Goal: Task Accomplishment & Management: Complete application form

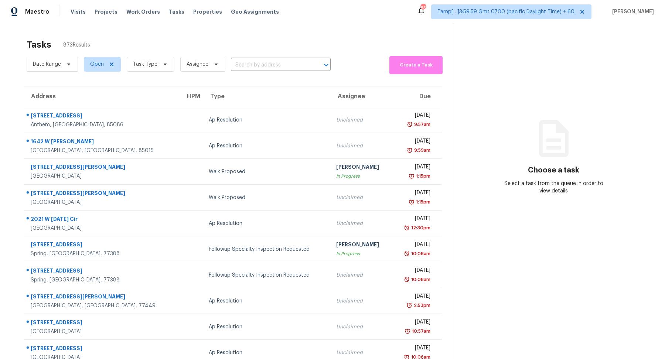
click at [271, 71] on div "Date Range Open Task Type Assignee ​" at bounding box center [179, 64] width 304 height 20
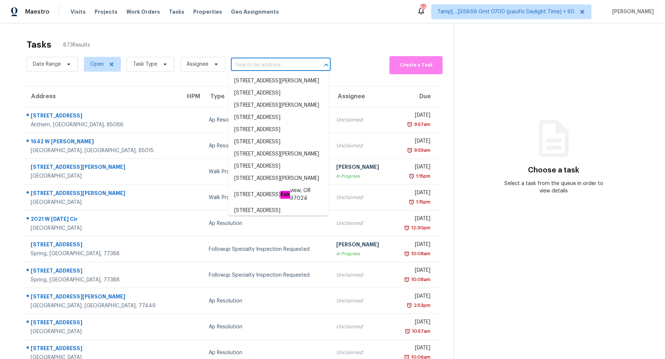
click at [276, 68] on input "text" at bounding box center [270, 64] width 79 height 11
paste input "[STREET_ADDRESS][PERSON_NAME]"
type input "[STREET_ADDRESS][PERSON_NAME]"
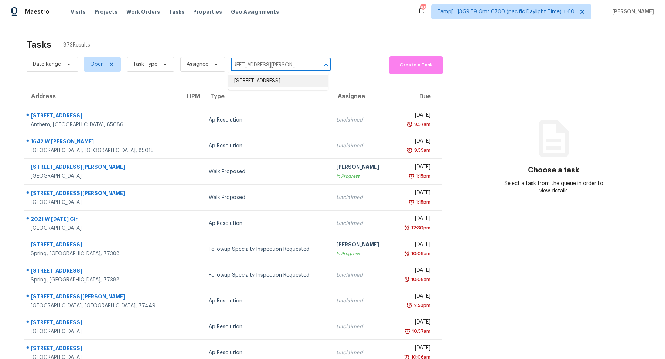
click at [282, 80] on li "[STREET_ADDRESS]" at bounding box center [278, 81] width 100 height 12
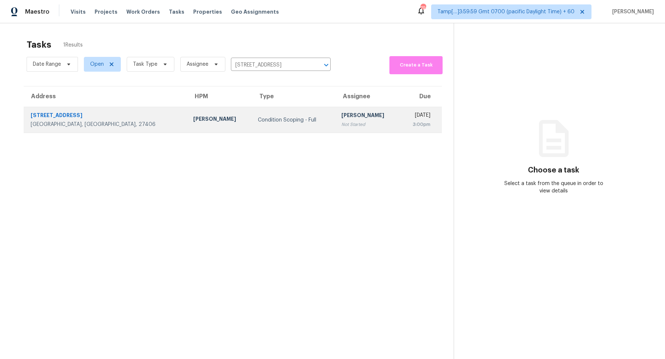
click at [327, 116] on div "[PERSON_NAME]" at bounding box center [367, 116] width 53 height 9
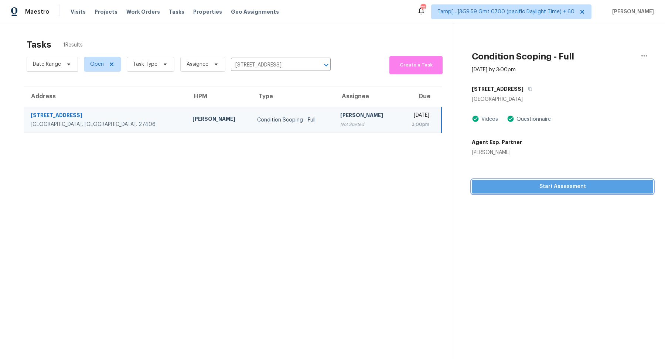
click at [327, 181] on button "Start Assessment" at bounding box center [562, 187] width 181 height 14
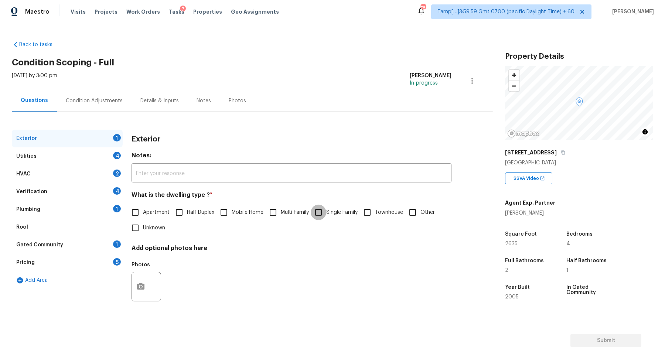
click at [318, 215] on input "Single Family" at bounding box center [319, 213] width 16 height 16
checkbox input "true"
click at [120, 159] on div "Utilities 4" at bounding box center [67, 156] width 111 height 18
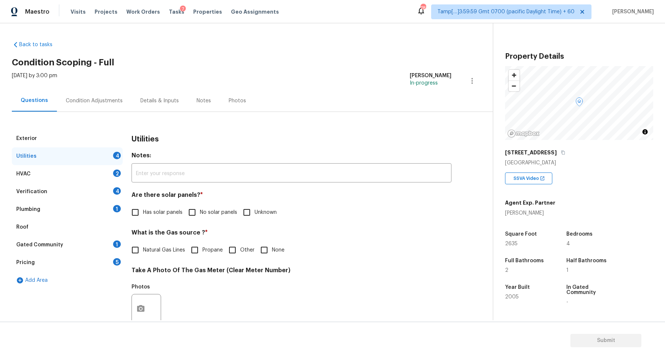
click at [216, 206] on label "No solar panels" at bounding box center [210, 213] width 53 height 16
click at [200, 206] on input "No solar panels" at bounding box center [192, 213] width 16 height 16
checkbox input "true"
click at [141, 253] on input "Natural Gas Lines" at bounding box center [135, 251] width 16 height 16
checkbox input "true"
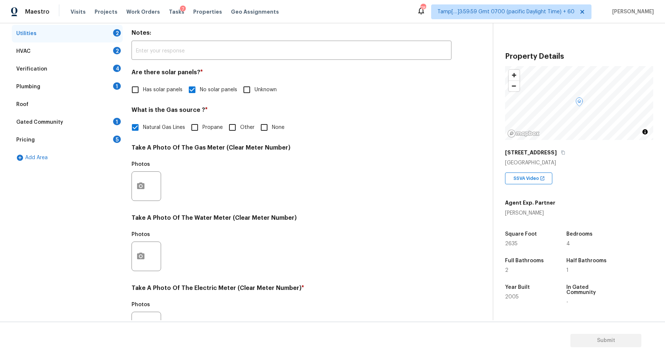
scroll to position [197, 0]
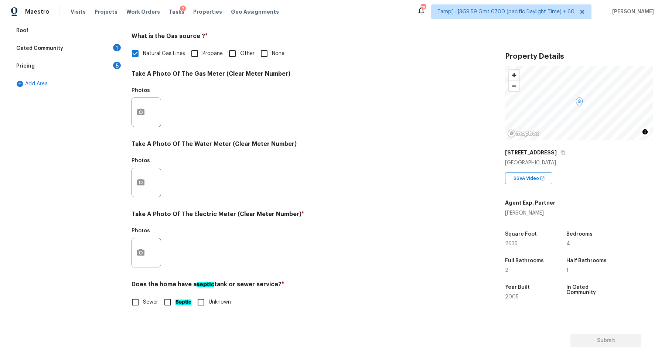
click at [270, 54] on input "None" at bounding box center [264, 54] width 16 height 16
checkbox input "true"
checkbox input "false"
click at [137, 266] on div at bounding box center [147, 253] width 30 height 30
click at [141, 256] on icon "button" at bounding box center [140, 252] width 9 height 9
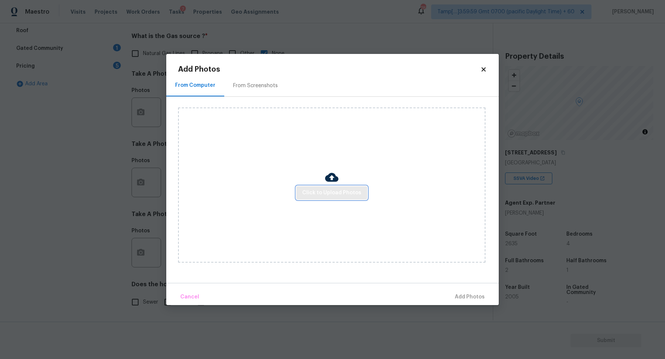
click at [313, 197] on span "Click to Upload Photos" at bounding box center [331, 192] width 59 height 9
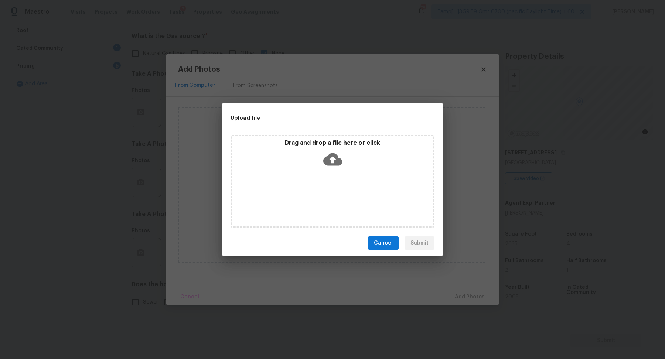
click at [327, 154] on icon at bounding box center [332, 159] width 19 height 13
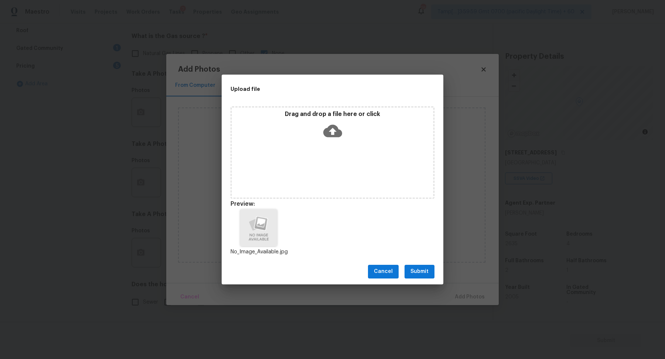
click at [327, 265] on button "Submit" at bounding box center [419, 272] width 30 height 14
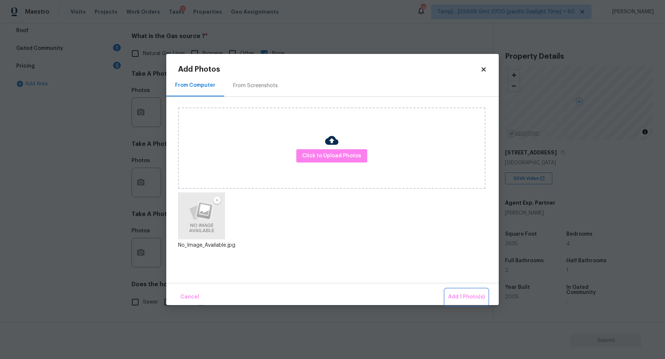
click at [327, 290] on button "Add 1 Photo(s)" at bounding box center [466, 297] width 42 height 16
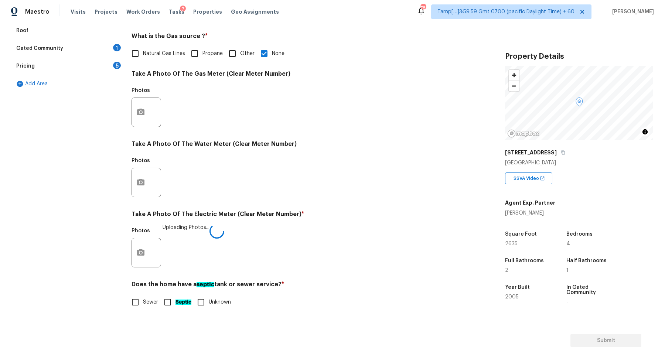
click at [156, 300] on span "Sewer" at bounding box center [150, 302] width 15 height 8
click at [143, 300] on input "Sewer" at bounding box center [135, 302] width 16 height 16
checkbox input "true"
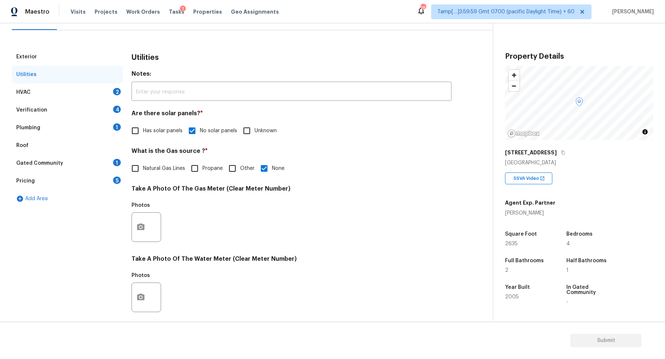
click at [102, 89] on div "HVAC 2" at bounding box center [67, 92] width 111 height 18
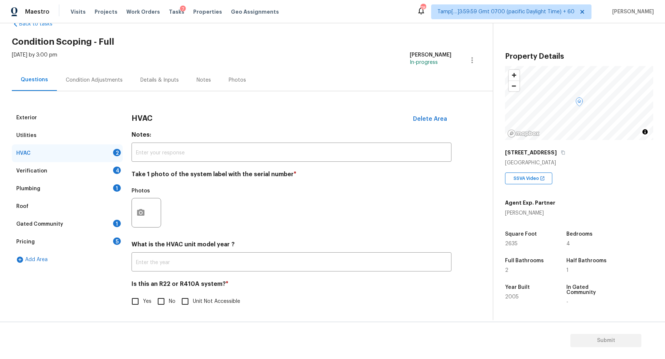
scroll to position [20, 0]
click at [139, 219] on button "button" at bounding box center [141, 213] width 18 height 29
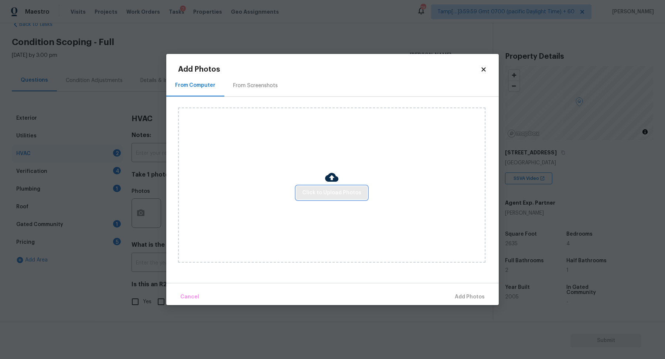
click at [314, 189] on span "Click to Upload Photos" at bounding box center [331, 192] width 59 height 9
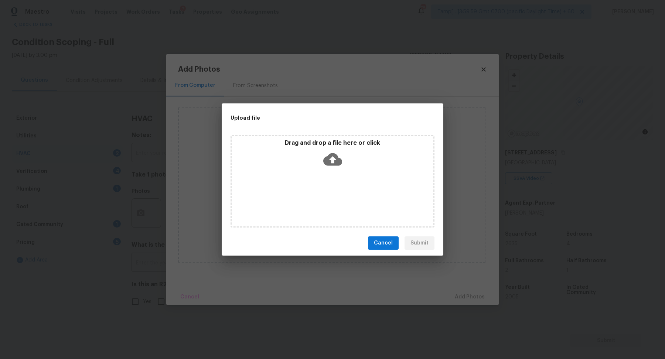
click at [323, 183] on div "Drag and drop a file here or click" at bounding box center [333, 181] width 204 height 92
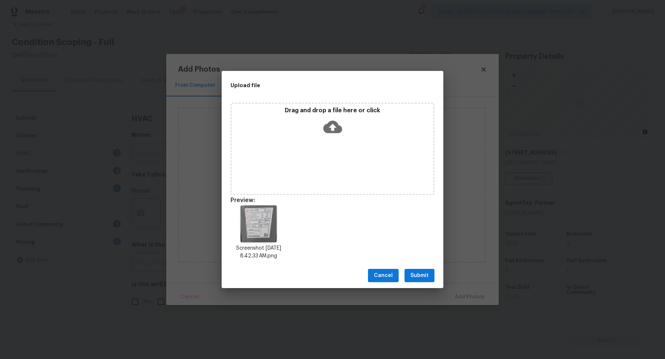
click at [327, 274] on span "Submit" at bounding box center [419, 275] width 18 height 9
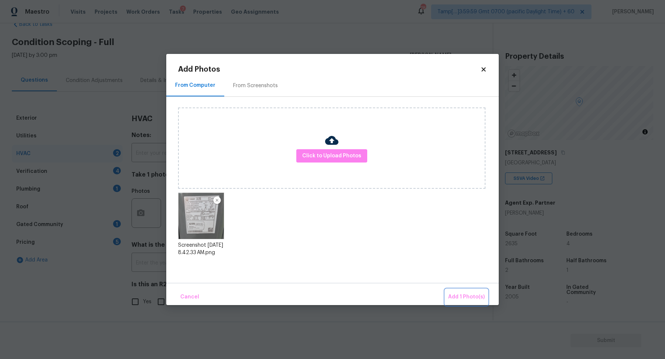
click at [327, 298] on span "Add 1 Photo(s)" at bounding box center [466, 297] width 37 height 9
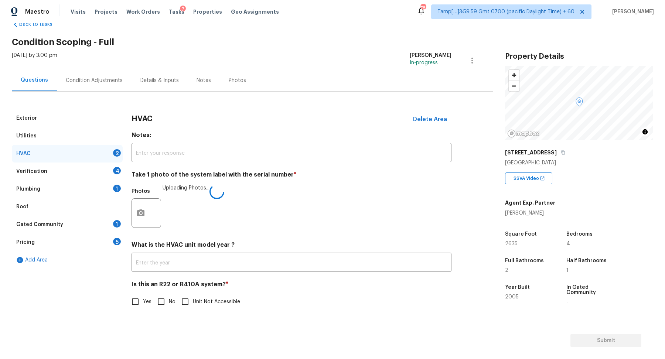
click at [170, 301] on span "No" at bounding box center [172, 302] width 7 height 8
click at [169, 301] on input "No" at bounding box center [161, 302] width 16 height 16
checkbox input "true"
click at [189, 216] on img at bounding box center [179, 213] width 30 height 30
click at [116, 178] on div "Verification 4" at bounding box center [67, 172] width 111 height 18
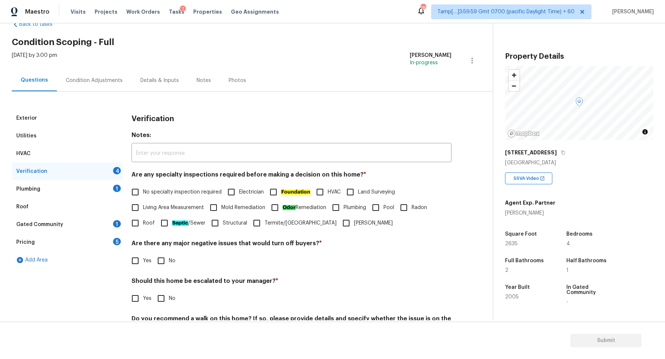
click at [162, 195] on span "No specialty inspection required" at bounding box center [182, 192] width 79 height 8
click at [143, 195] on input "No specialty inspection required" at bounding box center [135, 192] width 16 height 16
checkbox input "true"
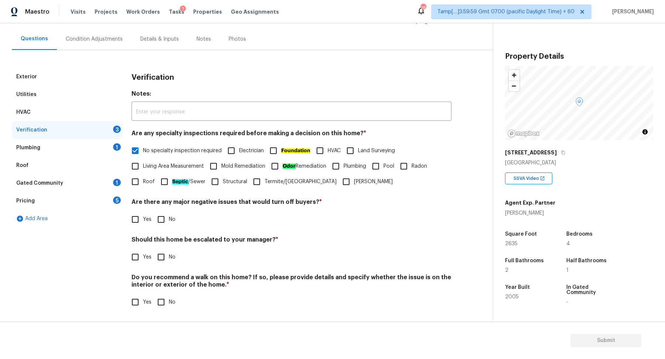
click at [158, 201] on h4 "Are there any major negative issues that would turn off buyers? *" at bounding box center [292, 203] width 320 height 10
click at [162, 215] on input "No" at bounding box center [161, 220] width 16 height 16
checkbox input "true"
click at [145, 246] on div "Should this home be escalated to your manager? * Yes No" at bounding box center [292, 250] width 320 height 29
click at [142, 256] on input "Yes" at bounding box center [135, 257] width 16 height 16
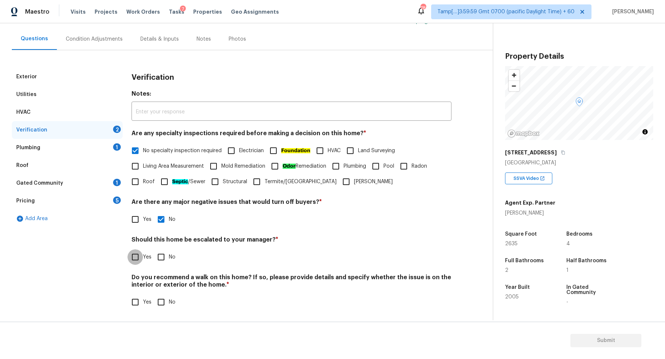
checkbox input "true"
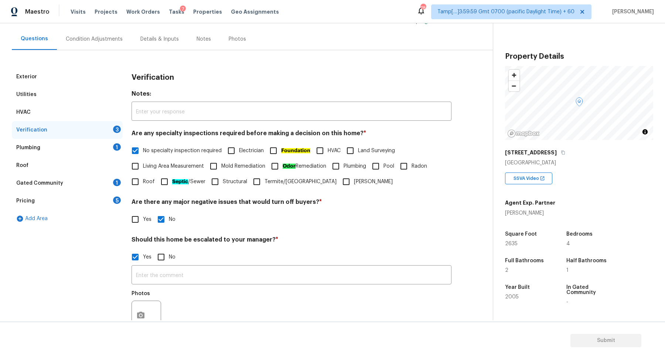
scroll to position [125, 0]
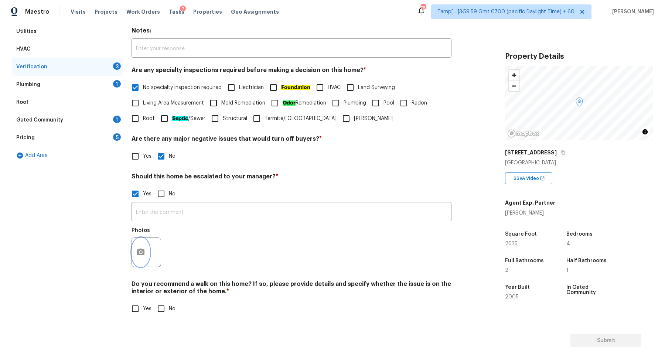
click at [141, 254] on icon "button" at bounding box center [140, 252] width 7 height 7
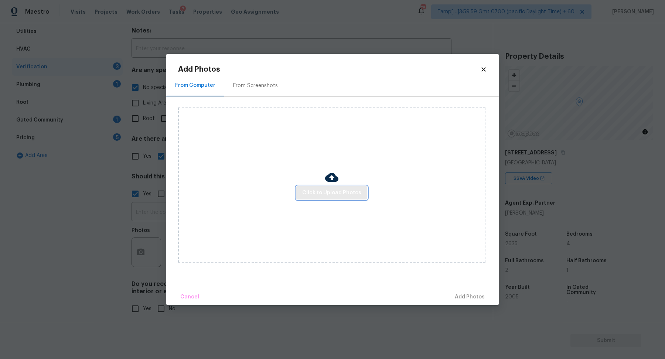
click at [312, 194] on span "Click to Upload Photos" at bounding box center [331, 192] width 59 height 9
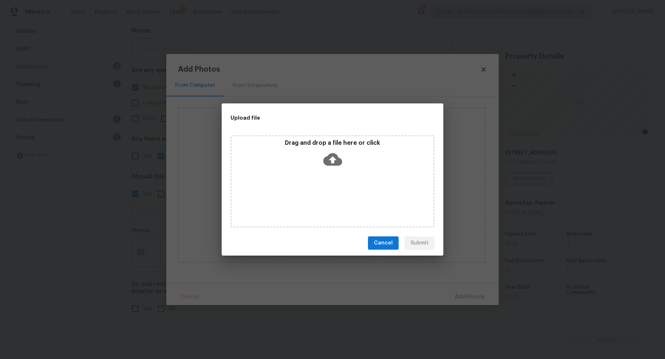
click at [327, 168] on icon at bounding box center [332, 159] width 19 height 19
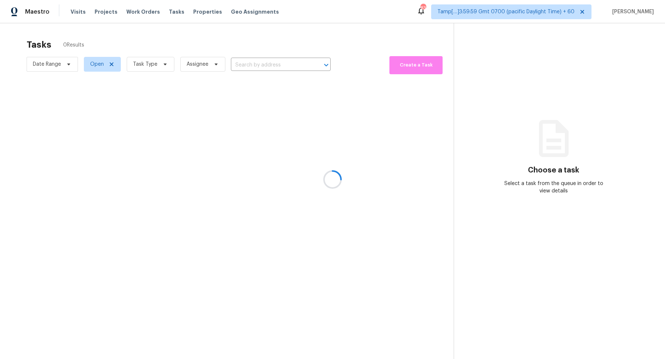
click at [243, 58] on div at bounding box center [332, 179] width 665 height 359
click at [283, 68] on div at bounding box center [332, 179] width 665 height 359
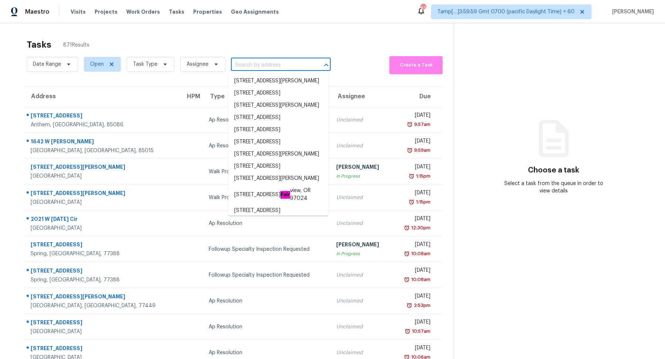
click at [276, 68] on input "text" at bounding box center [270, 64] width 79 height 11
paste input "[STREET_ADDRESS][PERSON_NAME]"
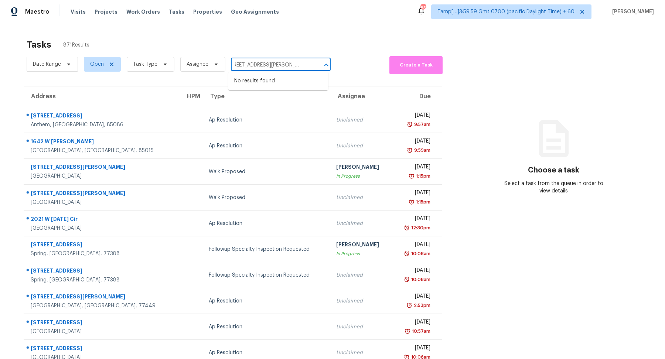
drag, startPoint x: 246, startPoint y: 64, endPoint x: 261, endPoint y: 65, distance: 14.8
click at [261, 65] on input "[STREET_ADDRESS][PERSON_NAME]" at bounding box center [270, 64] width 79 height 11
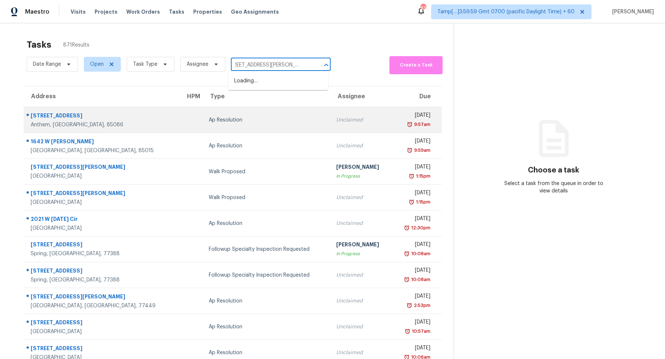
type input "[STREET_ADDRESS][PERSON_NAME]"
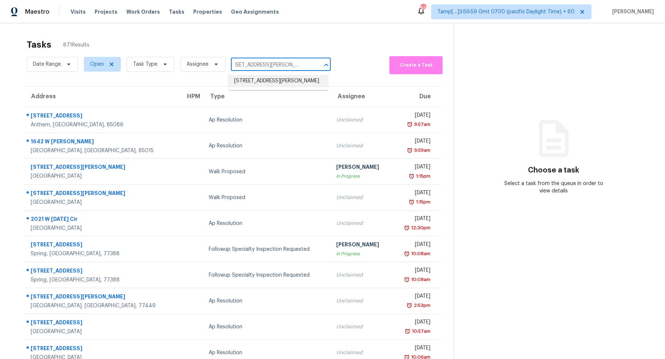
click at [272, 85] on li "[STREET_ADDRESS][PERSON_NAME]" at bounding box center [278, 81] width 100 height 12
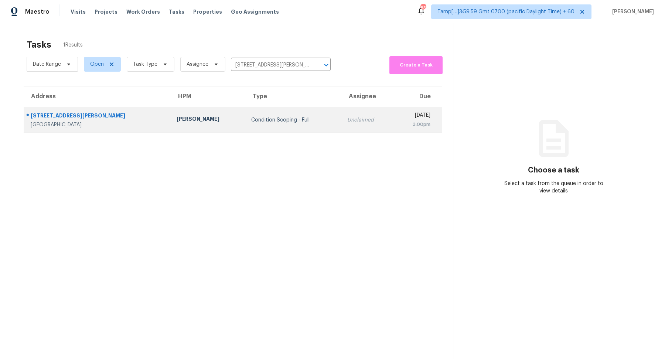
click at [287, 112] on td "Condition Scoping - Full" at bounding box center [293, 120] width 96 height 26
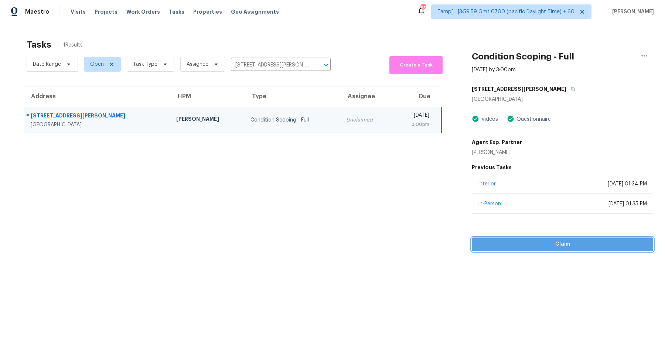
click at [509, 242] on span "Claim" at bounding box center [563, 244] width 170 height 9
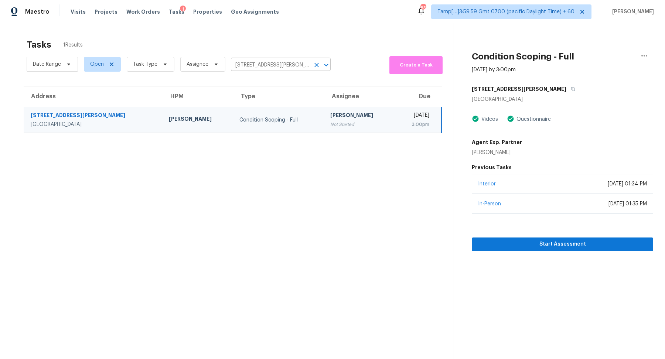
click at [255, 69] on input "[STREET_ADDRESS][PERSON_NAME]" at bounding box center [270, 64] width 79 height 11
paste input "[STREET_ADDRESS][PERSON_NAME]"
type input "[STREET_ADDRESS][PERSON_NAME]"
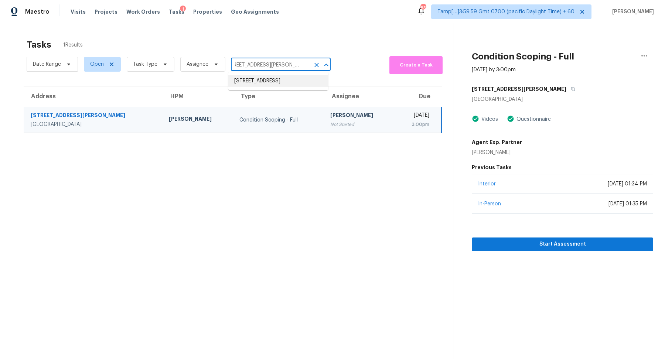
click at [274, 80] on li "[STREET_ADDRESS]" at bounding box center [278, 81] width 100 height 12
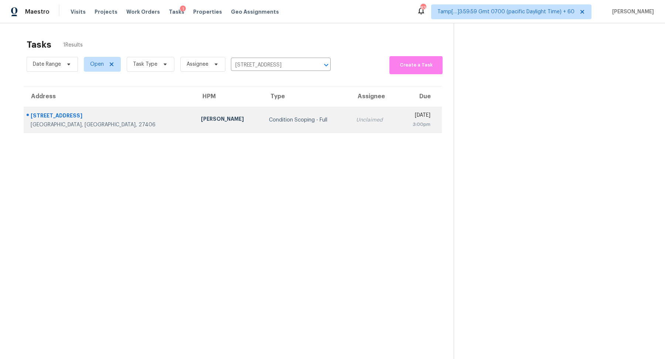
click at [263, 109] on td "Condition Scoping - Full" at bounding box center [306, 120] width 87 height 26
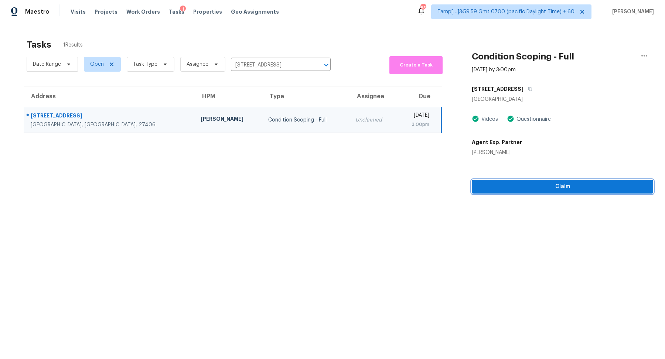
click at [549, 190] on span "Claim" at bounding box center [563, 186] width 170 height 9
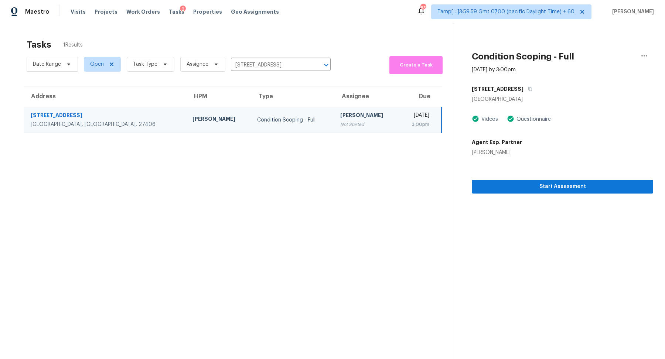
click at [259, 58] on div "Date Range Open Task Type Assignee [STREET_ADDRESS] ​" at bounding box center [179, 64] width 304 height 20
click at [260, 65] on input "[STREET_ADDRESS]" at bounding box center [270, 64] width 79 height 11
paste input "[STREET_ADDRESS][PERSON_NAME]"
type input "[STREET_ADDRESS][PERSON_NAME]"
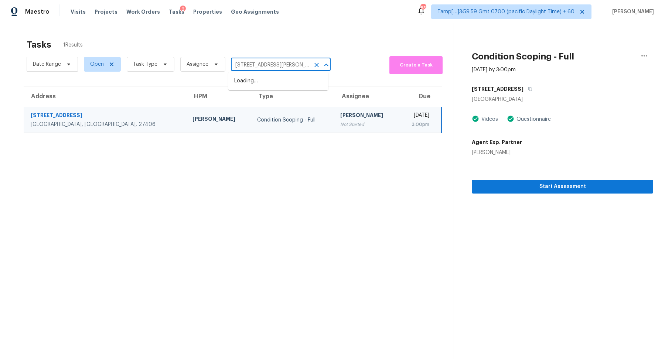
scroll to position [0, 15]
click at [254, 77] on li "[STREET_ADDRESS][PERSON_NAME]" at bounding box center [278, 81] width 100 height 12
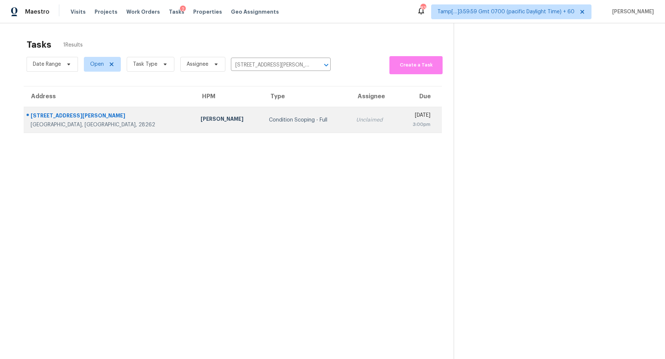
click at [356, 120] on div "Unclaimed" at bounding box center [374, 119] width 36 height 7
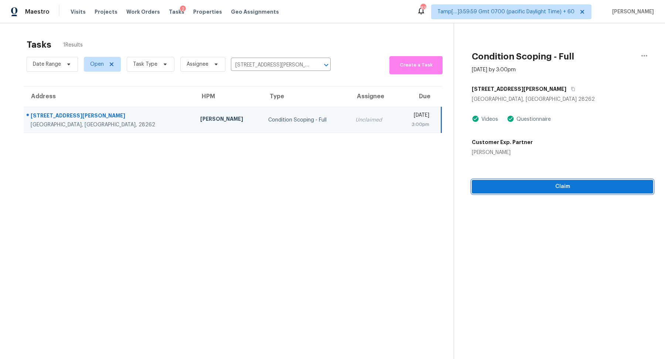
click at [514, 182] on span "Claim" at bounding box center [563, 186] width 170 height 9
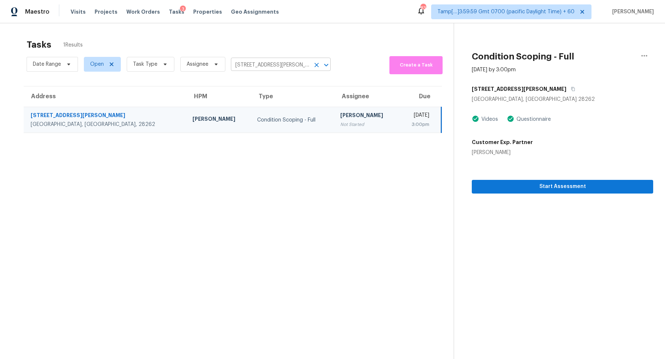
click at [240, 66] on input "[STREET_ADDRESS][PERSON_NAME]" at bounding box center [270, 64] width 79 height 11
paste input "[STREET_ADDRESS][PERSON_NAME]"
type input "[STREET_ADDRESS][PERSON_NAME]"
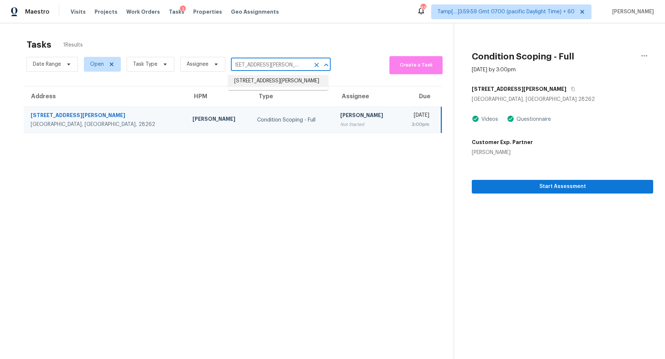
click at [266, 83] on li "[STREET_ADDRESS][PERSON_NAME]" at bounding box center [278, 81] width 100 height 12
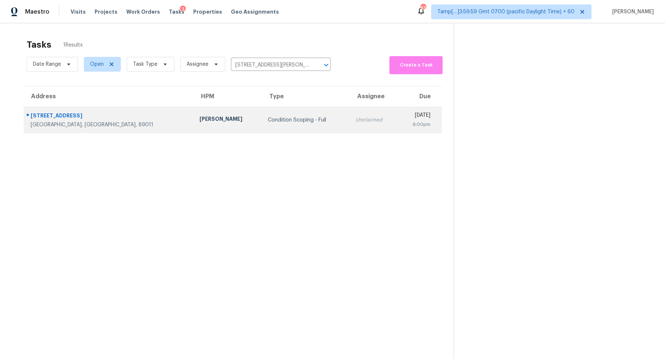
click at [279, 117] on div "Condition Scoping - Full" at bounding box center [306, 119] width 76 height 7
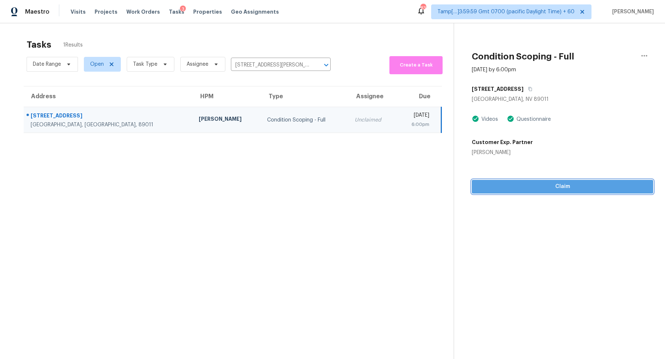
click at [497, 187] on span "Claim" at bounding box center [563, 186] width 170 height 9
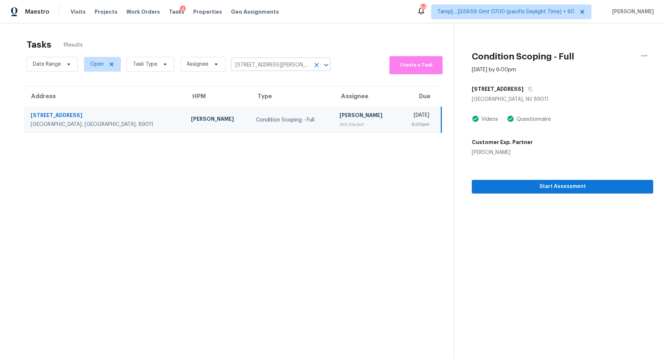
click at [245, 65] on input "[STREET_ADDRESS][PERSON_NAME]" at bounding box center [270, 64] width 79 height 11
paste input "[STREET_ADDRESS][PERSON_NAME]"
type input "[STREET_ADDRESS][PERSON_NAME]"
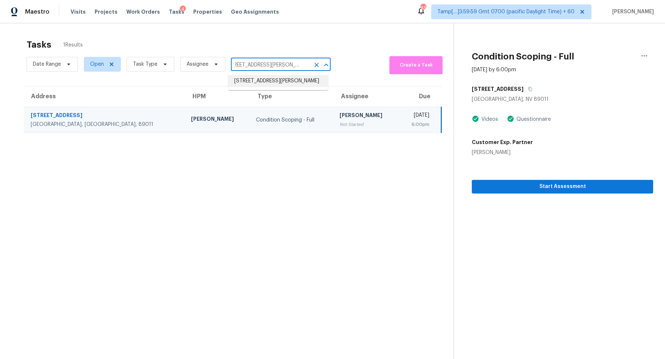
click at [275, 81] on li "[STREET_ADDRESS][PERSON_NAME]" at bounding box center [278, 81] width 100 height 12
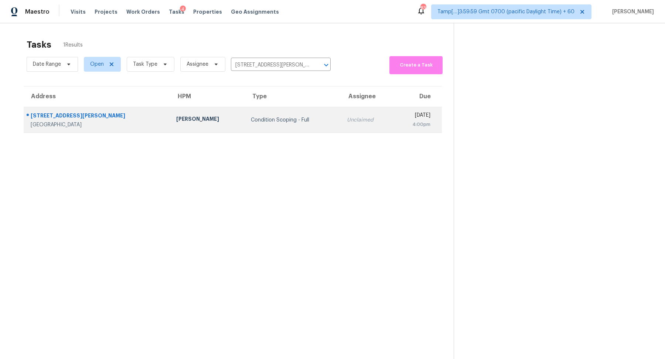
click at [341, 113] on td "Unclaimed" at bounding box center [367, 120] width 52 height 26
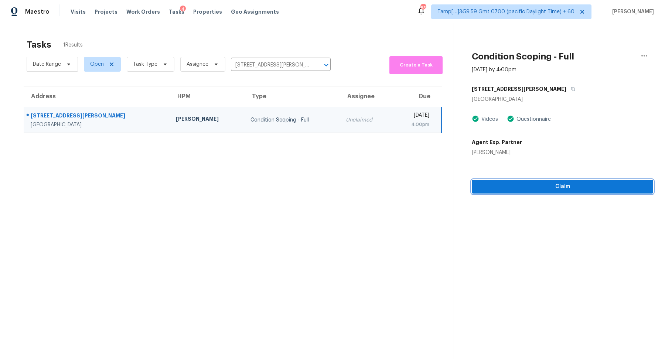
click at [531, 181] on button "Claim" at bounding box center [562, 187] width 181 height 14
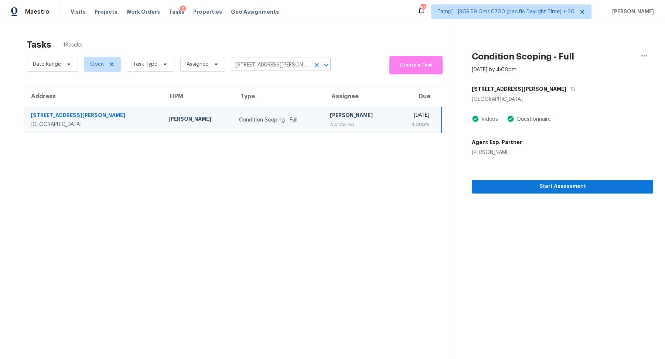
click at [254, 63] on input "[STREET_ADDRESS][PERSON_NAME]" at bounding box center [270, 64] width 79 height 11
paste input "[STREET_ADDRESS]"
type input "[STREET_ADDRESS]"
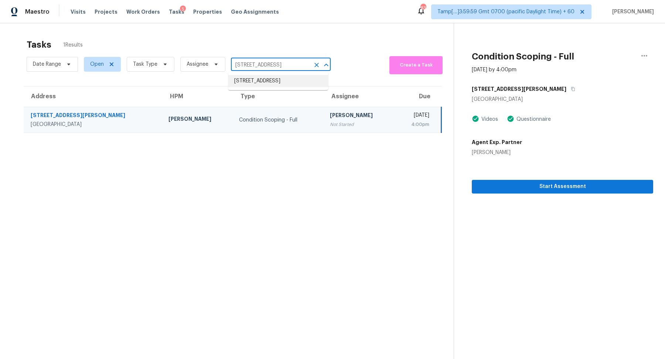
click at [276, 85] on li "[STREET_ADDRESS]" at bounding box center [278, 81] width 100 height 12
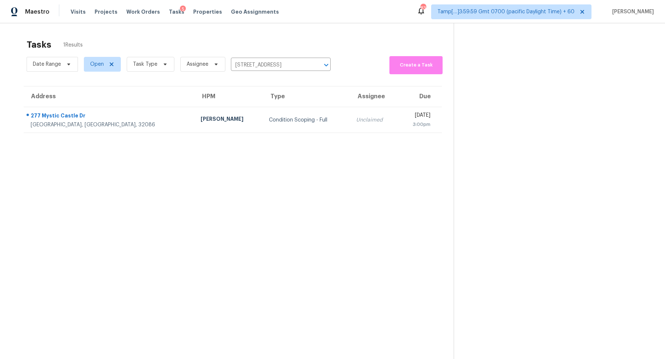
click at [295, 120] on td "Condition Scoping - Full" at bounding box center [307, 120] width 88 height 26
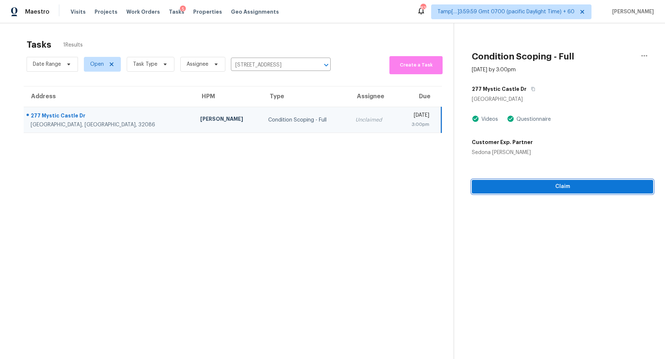
click at [553, 184] on span "Claim" at bounding box center [563, 186] width 170 height 9
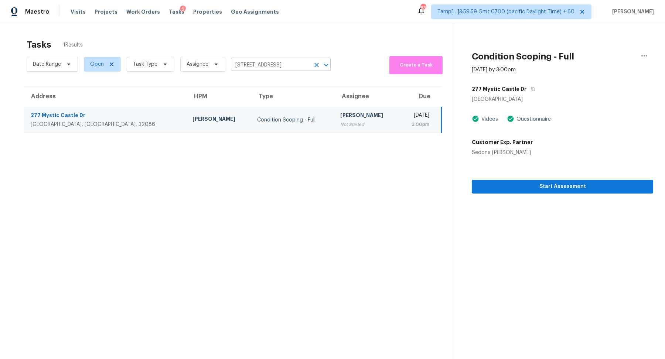
click at [245, 69] on input "[STREET_ADDRESS]" at bounding box center [270, 64] width 79 height 11
paste input "[STREET_ADDRESS]"
type input "[STREET_ADDRESS]"
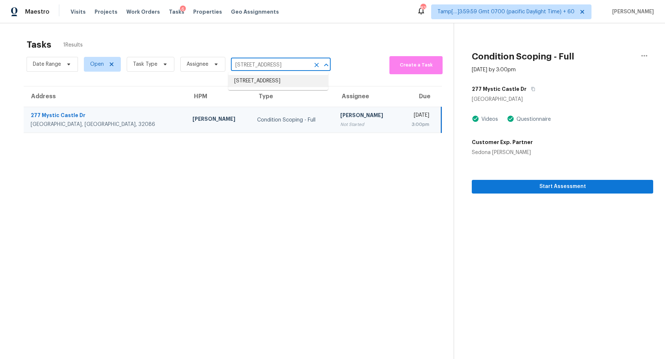
click at [253, 80] on li "[STREET_ADDRESS]" at bounding box center [278, 81] width 100 height 12
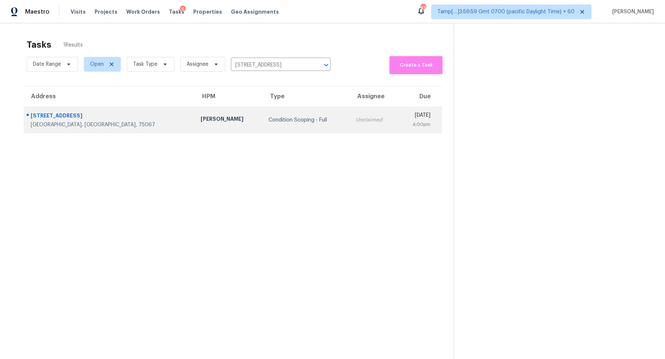
click at [275, 110] on td "Condition Scoping - Full" at bounding box center [306, 120] width 87 height 26
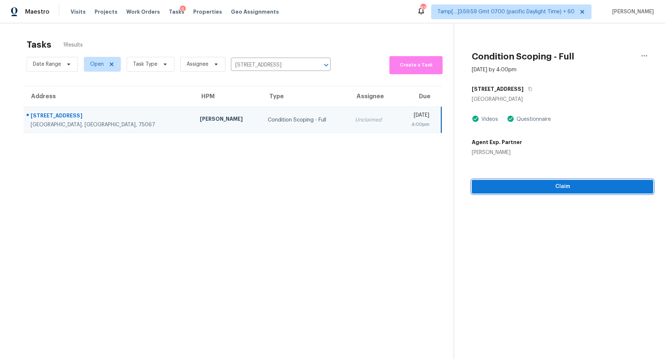
click at [494, 186] on span "Claim" at bounding box center [563, 186] width 170 height 9
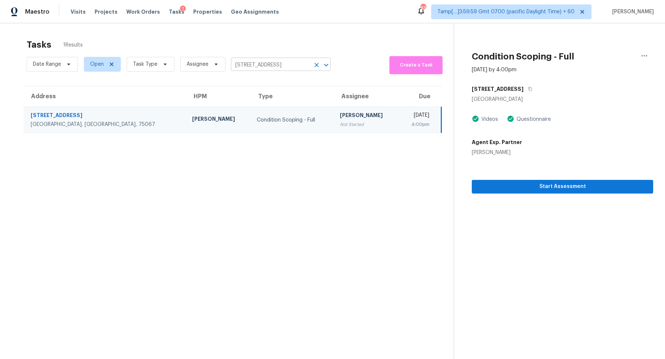
click at [267, 63] on input "[STREET_ADDRESS]" at bounding box center [270, 64] width 79 height 11
paste input "[STREET_ADDRESS]"
type input "[STREET_ADDRESS]"
click at [248, 83] on li "[STREET_ADDRESS]" at bounding box center [278, 81] width 100 height 12
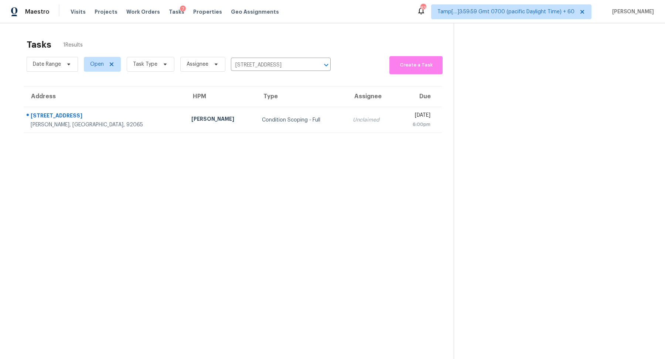
click at [262, 118] on div "Condition Scoping - Full" at bounding box center [301, 119] width 79 height 7
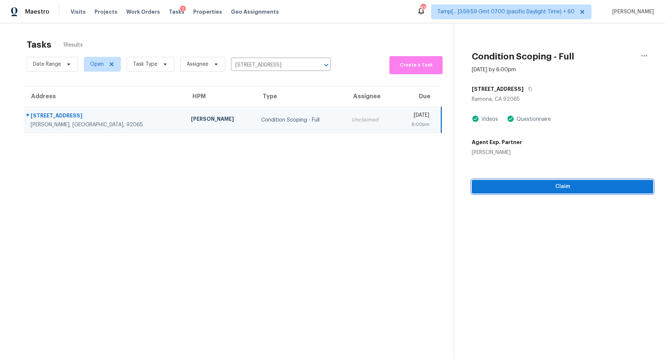
click at [539, 191] on span "Claim" at bounding box center [563, 186] width 170 height 9
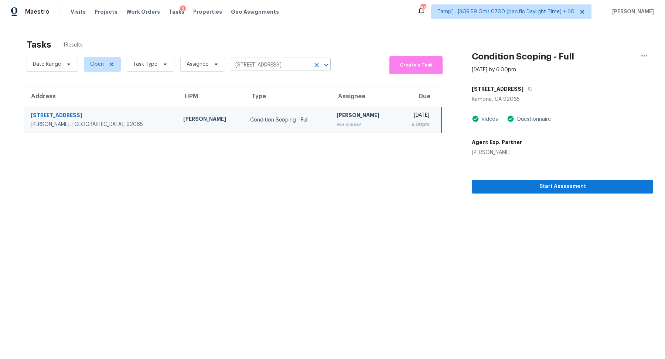
click at [262, 65] on input "[STREET_ADDRESS]" at bounding box center [270, 64] width 79 height 11
paste input "[STREET_ADDRESS][PERSON_NAME]"
drag, startPoint x: 246, startPoint y: 65, endPoint x: 262, endPoint y: 65, distance: 15.1
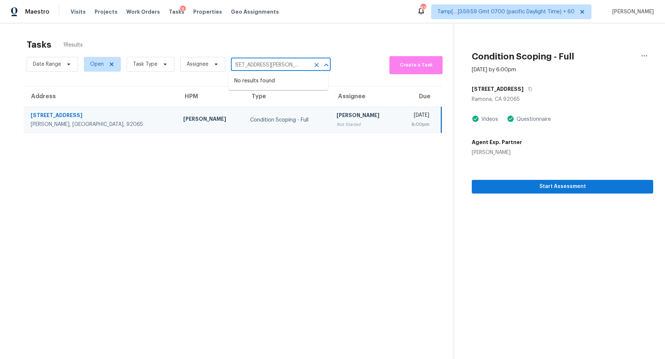
click at [262, 65] on input "[STREET_ADDRESS][PERSON_NAME]" at bounding box center [270, 64] width 79 height 11
type input "[STREET_ADDRESS][PERSON_NAME]"
click at [277, 66] on input "[STREET_ADDRESS][PERSON_NAME]" at bounding box center [270, 64] width 79 height 11
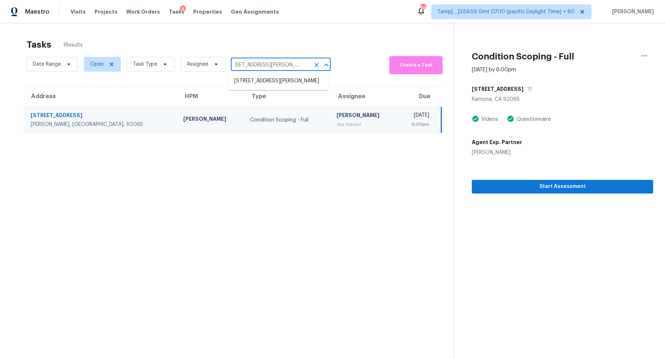
click at [277, 66] on input "[STREET_ADDRESS][PERSON_NAME]" at bounding box center [270, 64] width 79 height 11
click at [276, 85] on li "[STREET_ADDRESS][PERSON_NAME]" at bounding box center [278, 81] width 100 height 12
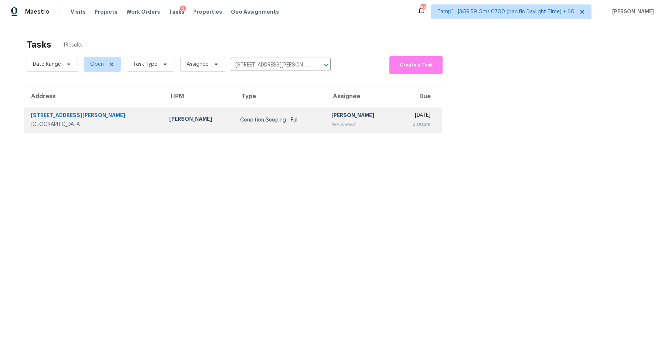
click at [240, 122] on div "Condition Scoping - Full" at bounding box center [279, 119] width 79 height 7
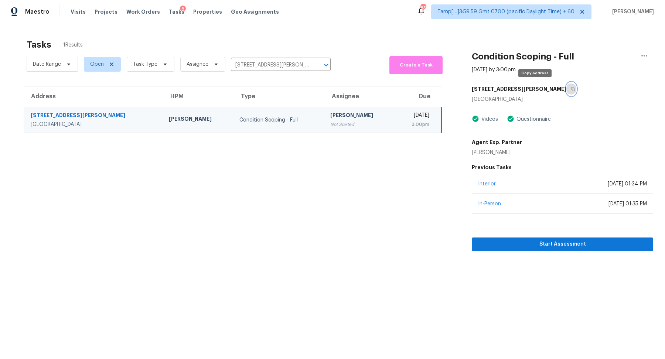
click at [571, 87] on icon "button" at bounding box center [573, 89] width 4 height 4
click at [347, 125] on td "[PERSON_NAME] Not Started" at bounding box center [359, 120] width 71 height 26
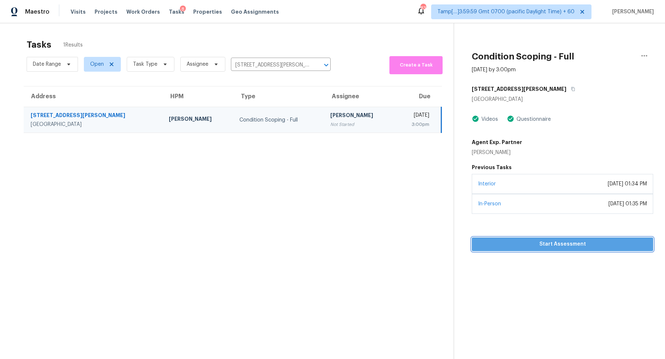
click at [535, 242] on span "Start Assessment" at bounding box center [563, 244] width 170 height 9
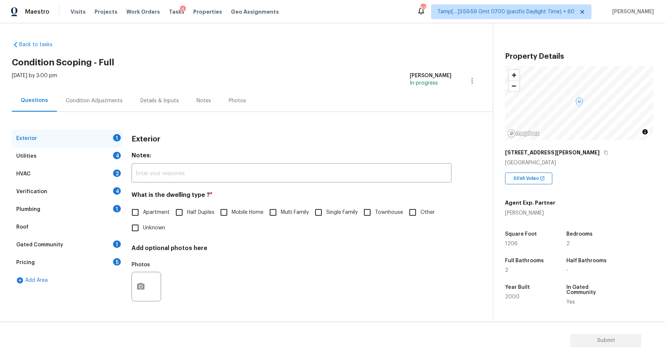
click at [340, 206] on label "Single Family" at bounding box center [334, 213] width 47 height 16
click at [326, 206] on input "Single Family" at bounding box center [319, 213] width 16 height 16
checkbox input "true"
click at [381, 218] on label "Townhouse" at bounding box center [381, 213] width 44 height 16
click at [375, 218] on input "Townhouse" at bounding box center [367, 213] width 16 height 16
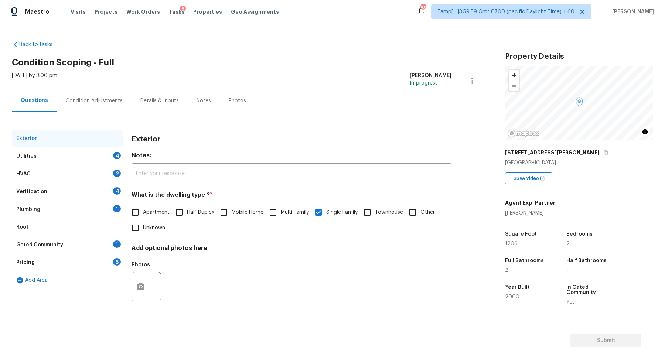
checkbox input "true"
checkbox input "false"
click at [76, 151] on div "Utilities 4" at bounding box center [67, 156] width 111 height 18
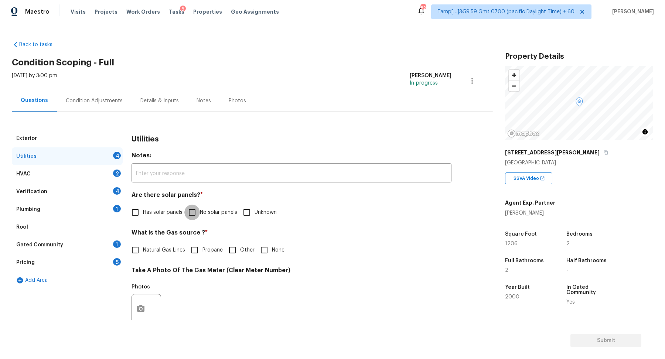
click at [195, 207] on input "No solar panels" at bounding box center [192, 213] width 16 height 16
checkbox input "true"
click at [161, 247] on span "Natural Gas Lines" at bounding box center [164, 250] width 42 height 8
click at [143, 247] on input "Natural Gas Lines" at bounding box center [135, 250] width 16 height 16
checkbox input "true"
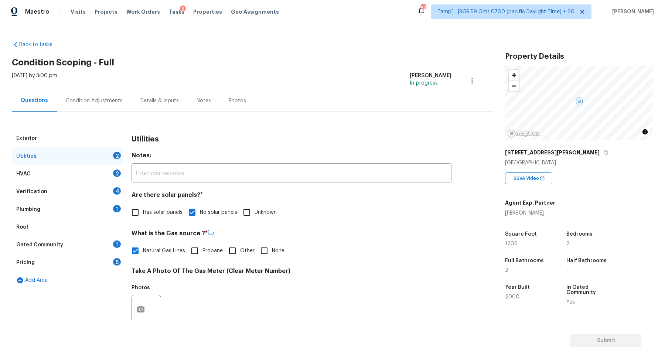
scroll to position [197, 0]
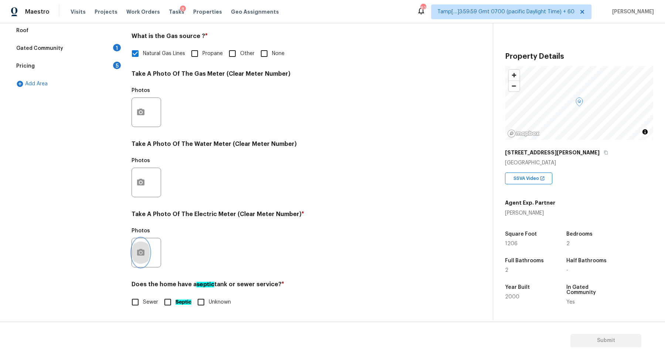
click at [144, 257] on button "button" at bounding box center [141, 252] width 18 height 29
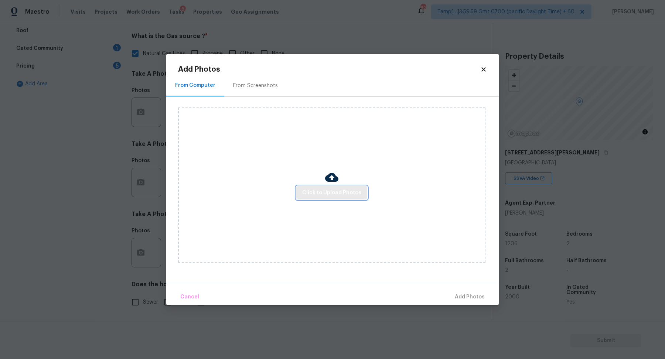
click at [327, 197] on span "Click to Upload Photos" at bounding box center [331, 192] width 59 height 9
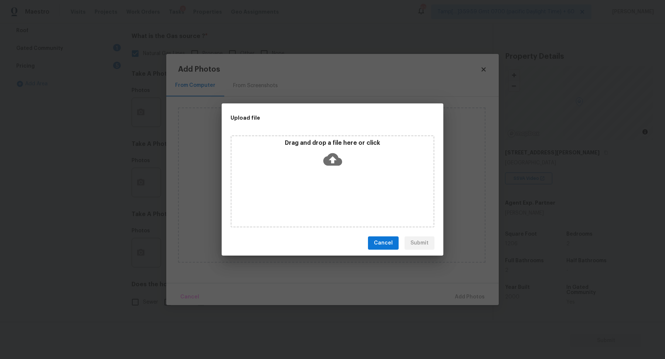
click at [346, 171] on div "Drag and drop a file here or click" at bounding box center [333, 181] width 204 height 92
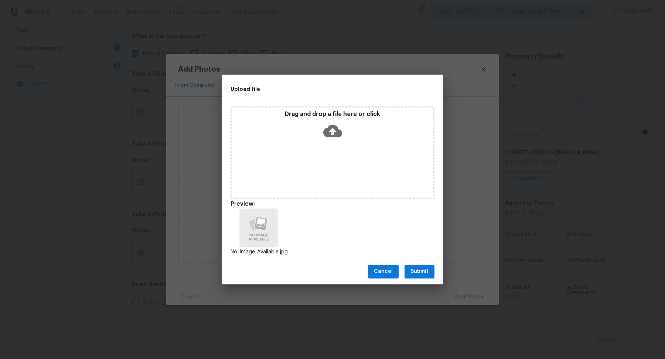
click at [412, 268] on span "Submit" at bounding box center [419, 271] width 18 height 9
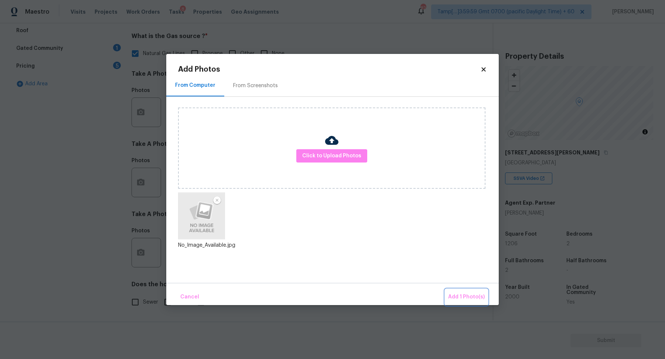
click at [456, 292] on button "Add 1 Photo(s)" at bounding box center [466, 297] width 42 height 16
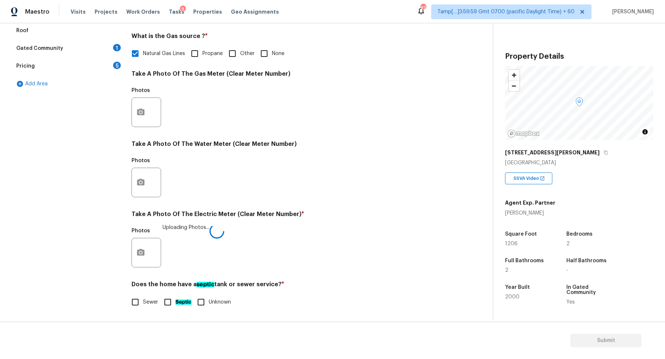
click at [153, 297] on label "Sewer" at bounding box center [142, 302] width 31 height 16
click at [143, 297] on input "Sewer" at bounding box center [135, 302] width 16 height 16
checkbox input "true"
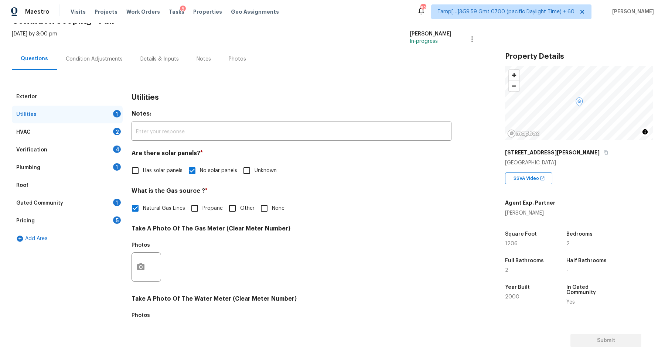
scroll to position [37, 0]
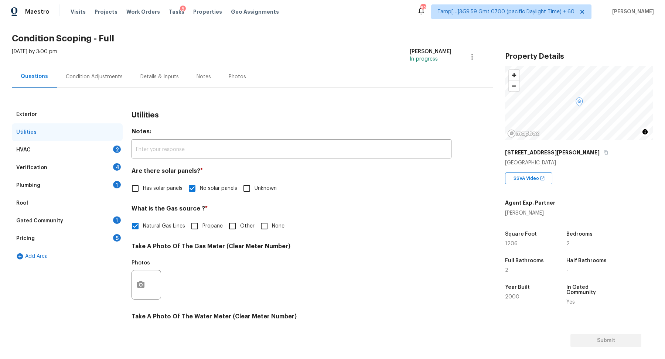
click at [104, 151] on div "HVAC 2" at bounding box center [67, 150] width 111 height 18
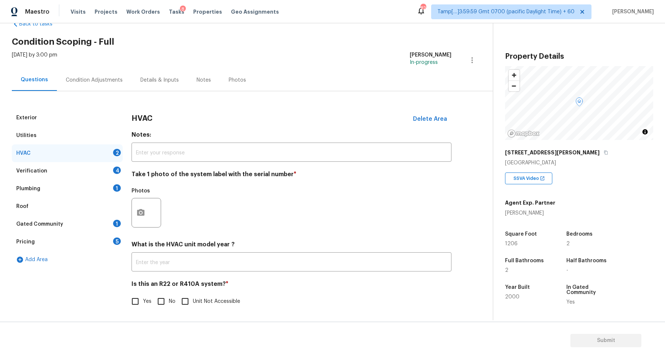
scroll to position [20, 0]
click at [125, 223] on div "Exterior Utilities HVAC 2 Verification 4 Plumbing 1 Roof Gated Community 1 Pric…" at bounding box center [243, 213] width 463 height 209
click at [142, 214] on icon "button" at bounding box center [140, 212] width 7 height 7
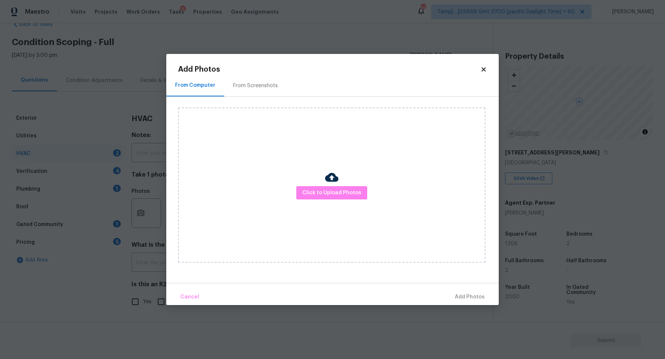
click at [327, 184] on div at bounding box center [331, 179] width 13 height 16
click at [327, 196] on span "Click to Upload Photos" at bounding box center [331, 192] width 59 height 9
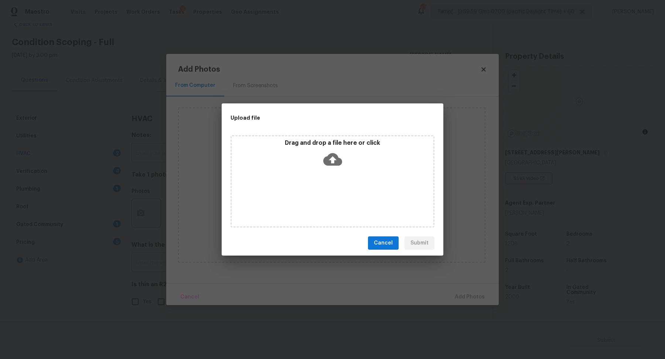
click at [345, 171] on div "Drag and drop a file here or click" at bounding box center [333, 181] width 204 height 92
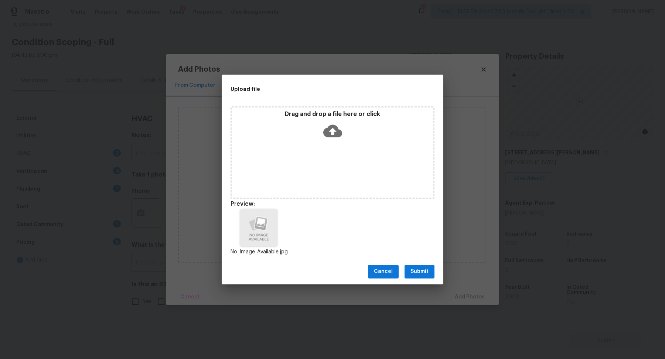
click at [421, 270] on span "Submit" at bounding box center [419, 271] width 18 height 9
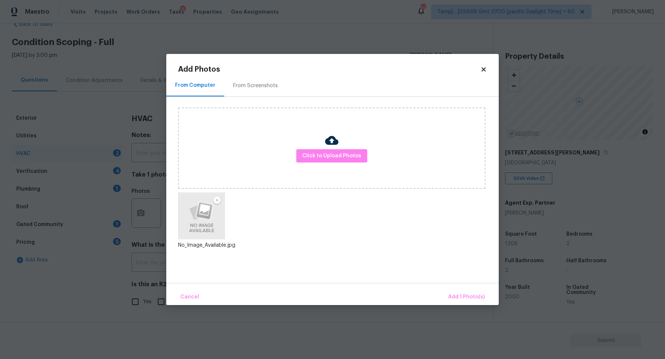
click at [453, 289] on div "Cancel Add 1 Photo(s)" at bounding box center [332, 294] width 332 height 22
click at [453, 290] on button "Add 1 Photo(s)" at bounding box center [466, 297] width 42 height 16
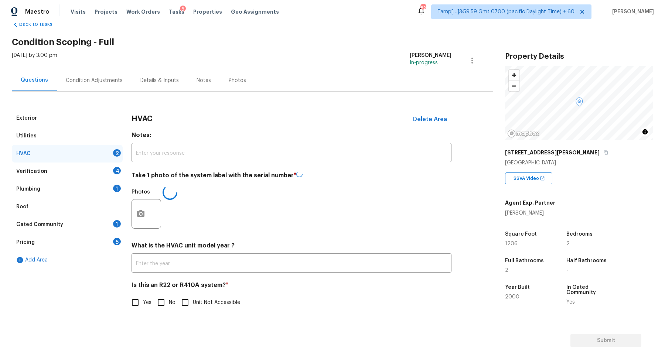
click at [166, 296] on input "No" at bounding box center [161, 303] width 16 height 16
checkbox input "true"
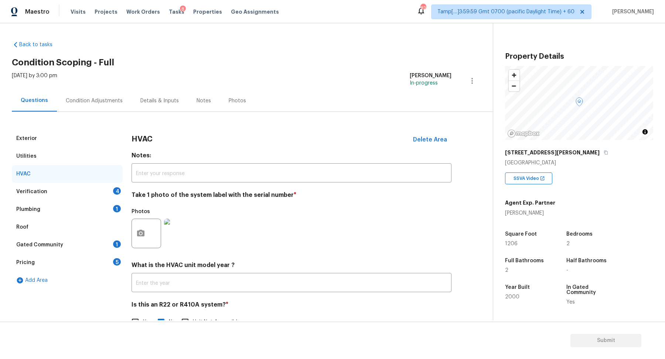
click at [91, 195] on div "Verification 4" at bounding box center [67, 192] width 111 height 18
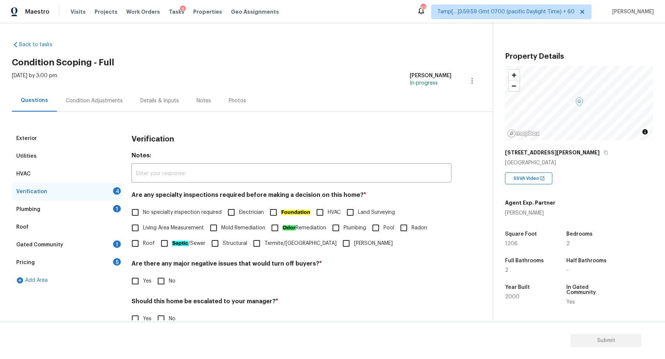
click at [134, 217] on input "No specialty inspection required" at bounding box center [135, 213] width 16 height 16
checkbox input "true"
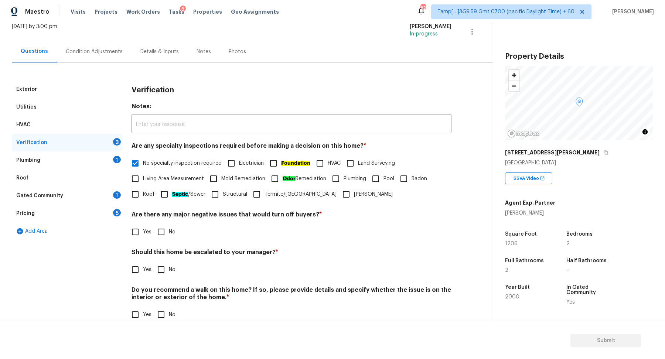
scroll to position [62, 0]
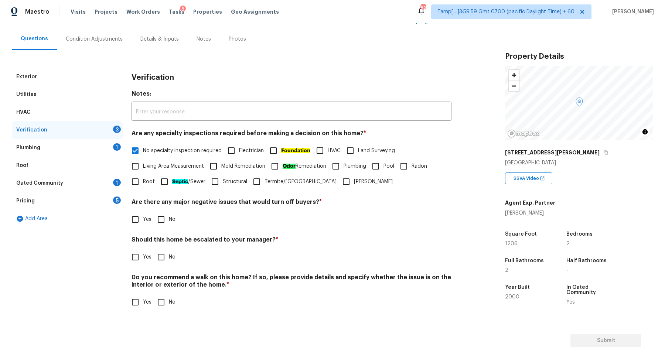
click at [166, 218] on input "No" at bounding box center [161, 220] width 16 height 16
checkbox input "true"
click at [136, 266] on div "Verification Notes: ​ Are any specialty inspections required before making a de…" at bounding box center [292, 194] width 320 height 252
click at [143, 255] on span "Yes" at bounding box center [147, 257] width 8 height 8
click at [143, 255] on input "Yes" at bounding box center [135, 257] width 16 height 16
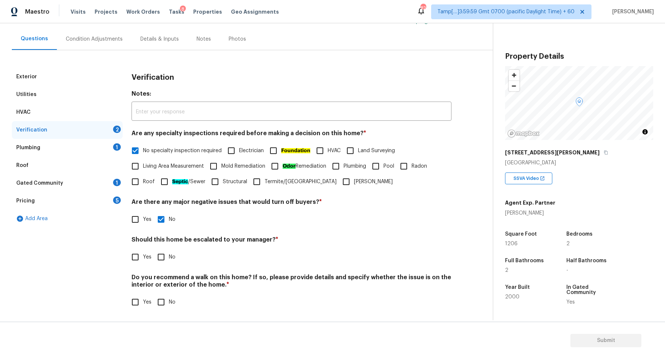
checkbox input "true"
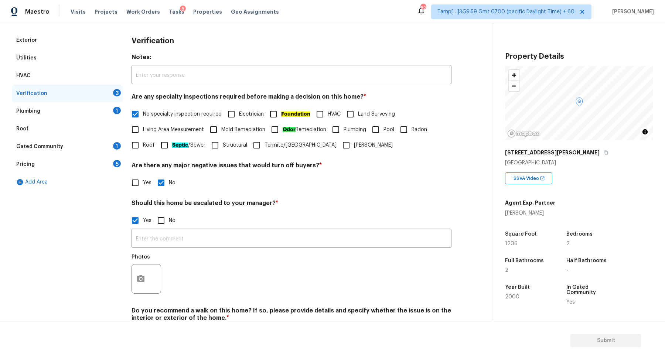
scroll to position [132, 0]
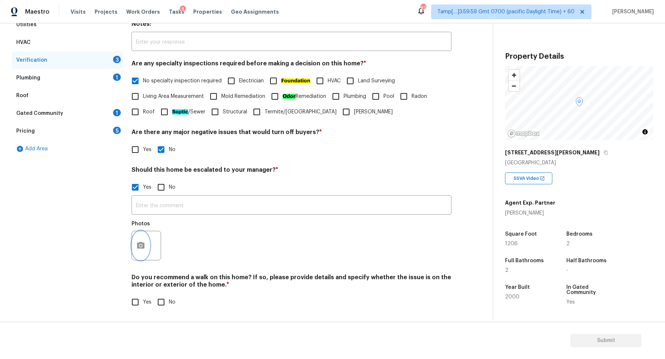
click at [135, 253] on button "button" at bounding box center [141, 245] width 18 height 29
click at [112, 214] on body "Maestro Visits Projects Work Orders Tasks 8 Properties Geo Assignments 821 Tamp…" at bounding box center [332, 179] width 665 height 359
click at [154, 195] on div "​ Photos" at bounding box center [292, 230] width 320 height 70
click at [162, 190] on input "No" at bounding box center [161, 188] width 16 height 16
checkbox input "true"
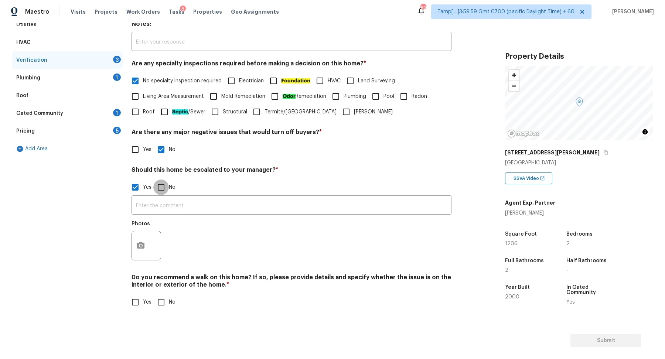
checkbox input "false"
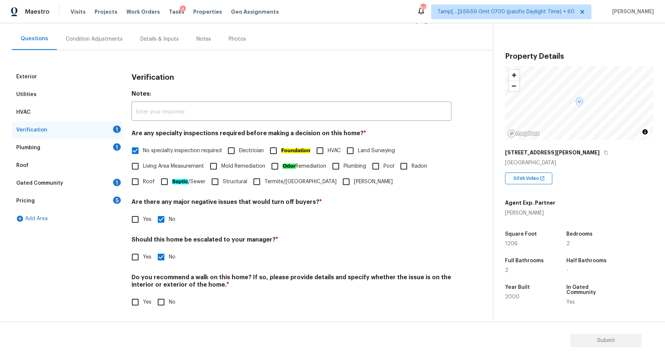
click at [161, 297] on input "No" at bounding box center [161, 302] width 16 height 16
checkbox input "true"
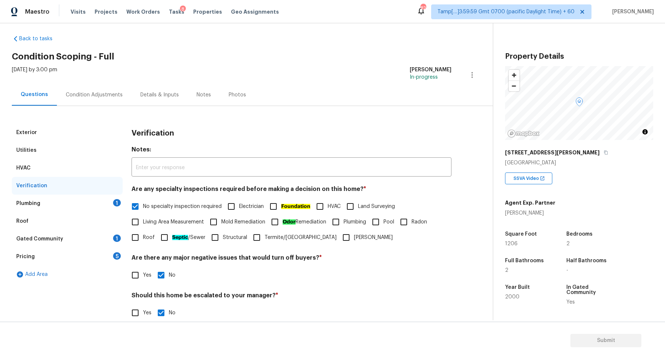
click at [103, 202] on div "Plumbing 1" at bounding box center [67, 204] width 111 height 18
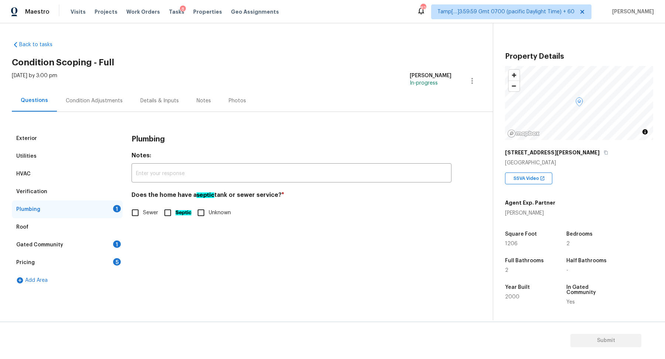
click at [127, 209] on div "Exterior Utilities HVAC Verification Plumbing 1 Roof Gated Community 1 Pricing …" at bounding box center [243, 210] width 463 height 160
click at [143, 209] on span "Sewer" at bounding box center [150, 213] width 15 height 8
click at [143, 209] on input "Sewer" at bounding box center [135, 213] width 16 height 16
checkbox input "true"
click at [105, 255] on div "Pricing 5" at bounding box center [67, 263] width 111 height 18
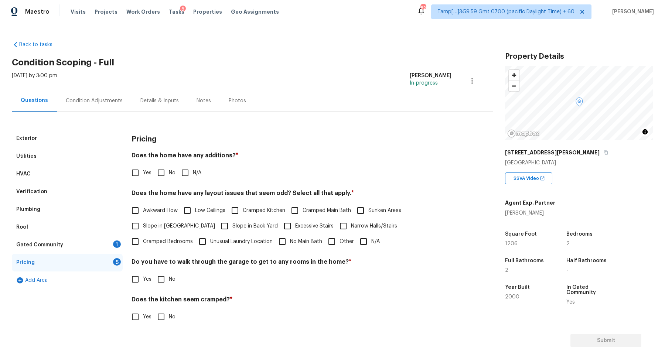
click at [109, 248] on div "Gated Community 1" at bounding box center [67, 245] width 111 height 18
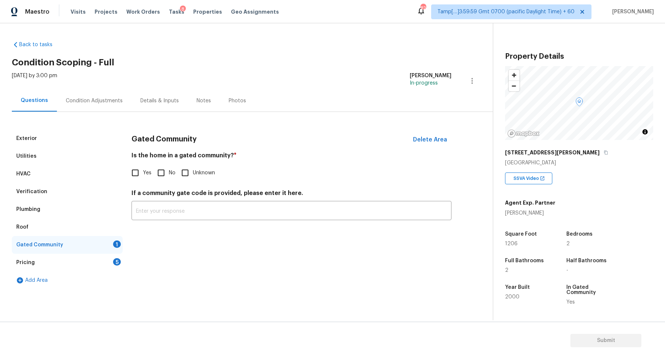
click at [167, 178] on input "No" at bounding box center [161, 173] width 16 height 16
checkbox input "true"
click at [137, 167] on input "Yes" at bounding box center [135, 173] width 16 height 16
checkbox input "true"
checkbox input "false"
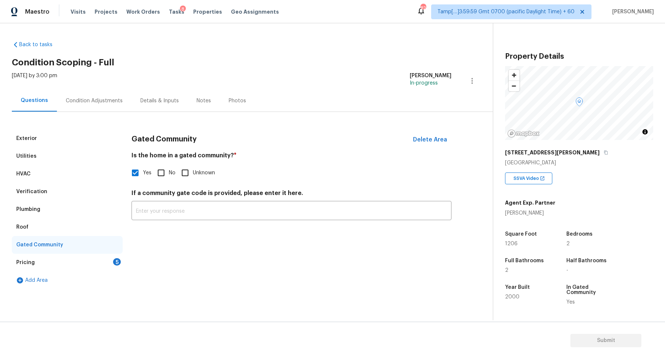
click at [106, 260] on div "Pricing 5" at bounding box center [67, 263] width 111 height 18
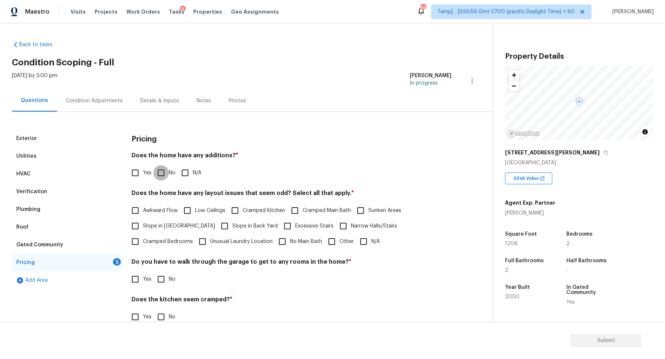
click at [156, 175] on input "No" at bounding box center [161, 173] width 16 height 16
checkbox input "true"
click at [157, 222] on label "Slope in [GEOGRAPHIC_DATA]" at bounding box center [171, 227] width 88 height 16
click at [143, 222] on input "Slope in [GEOGRAPHIC_DATA]" at bounding box center [135, 227] width 16 height 16
checkbox input "true"
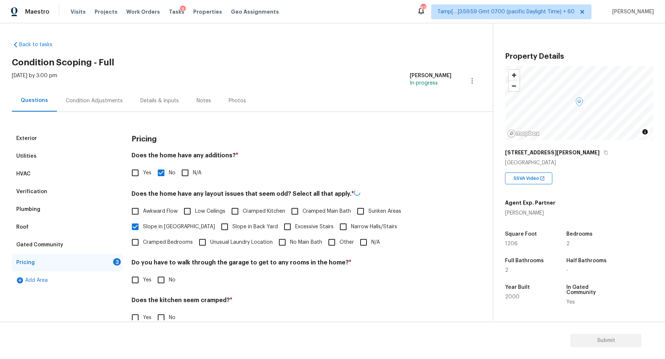
click at [232, 225] on span "Slope in Back Yard" at bounding box center [254, 227] width 45 height 8
click at [217, 225] on input "Slope in Back Yard" at bounding box center [225, 227] width 16 height 16
checkbox input "true"
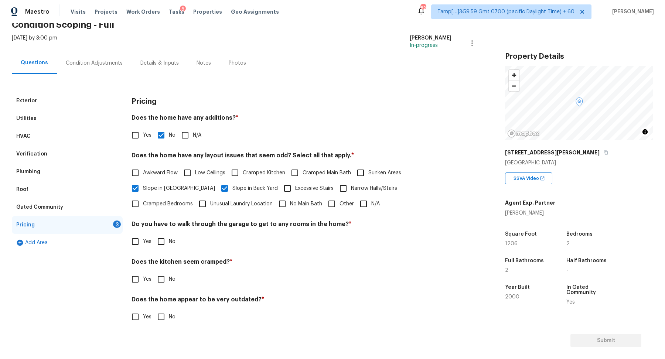
scroll to position [52, 0]
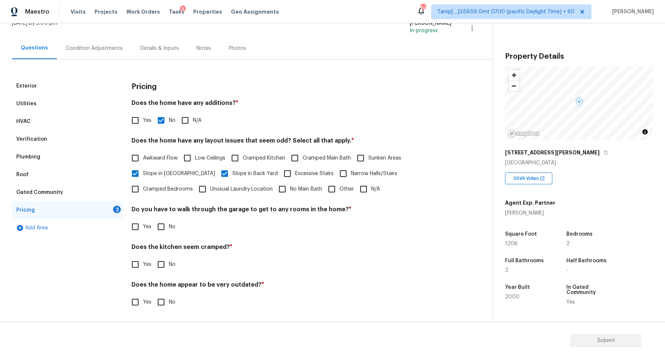
click at [170, 229] on span "No" at bounding box center [172, 227] width 7 height 8
click at [169, 229] on input "No" at bounding box center [161, 227] width 16 height 16
checkbox input "true"
click at [153, 257] on input "No" at bounding box center [161, 265] width 16 height 16
checkbox input "true"
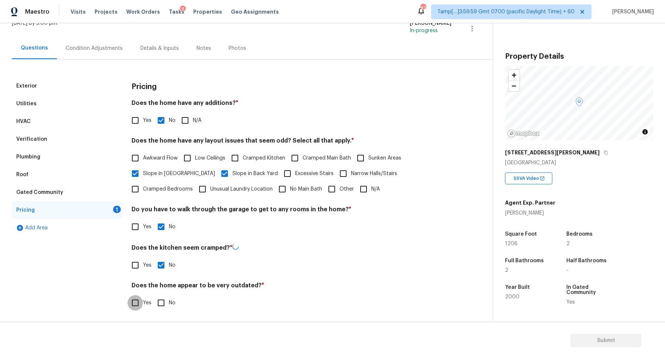
click at [153, 295] on input "No" at bounding box center [161, 303] width 16 height 16
checkbox input "true"
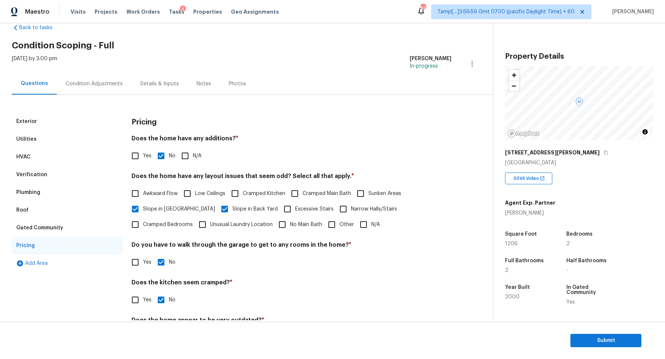
scroll to position [17, 0]
click at [118, 90] on div "Condition Adjustments" at bounding box center [94, 84] width 75 height 22
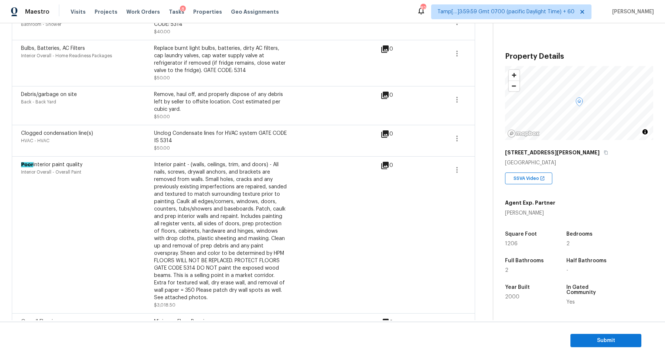
scroll to position [249, 0]
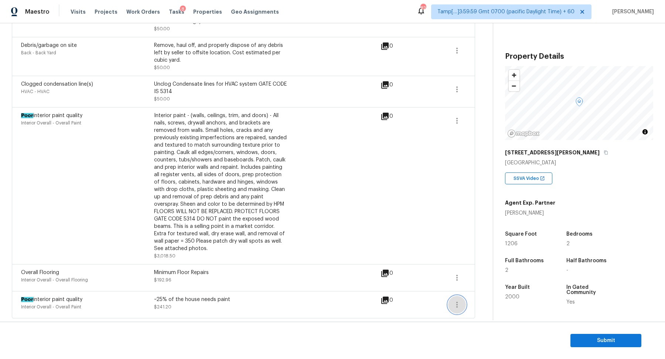
click at [453, 303] on icon "button" at bounding box center [457, 304] width 9 height 9
click at [471, 303] on div "Edit" at bounding box center [499, 303] width 58 height 7
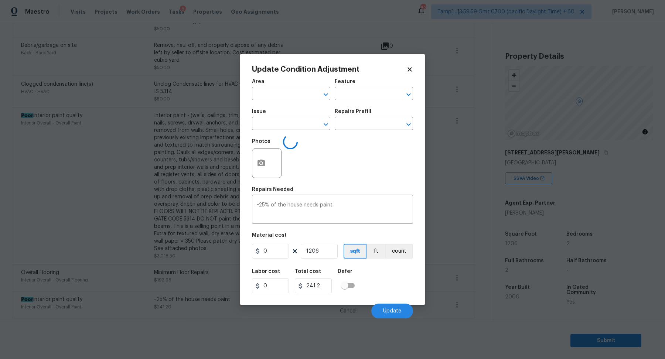
type input "Interior Overall"
type input "Overall Paint"
type input "Poor interior paint quality"
click at [278, 246] on input "0.2" at bounding box center [270, 251] width 37 height 15
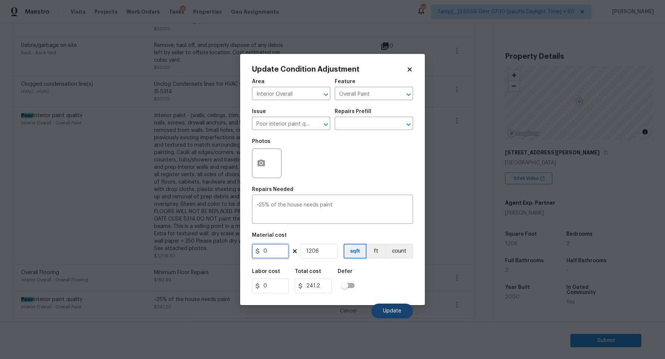
type input "0"
click at [382, 307] on button "Update" at bounding box center [392, 311] width 42 height 15
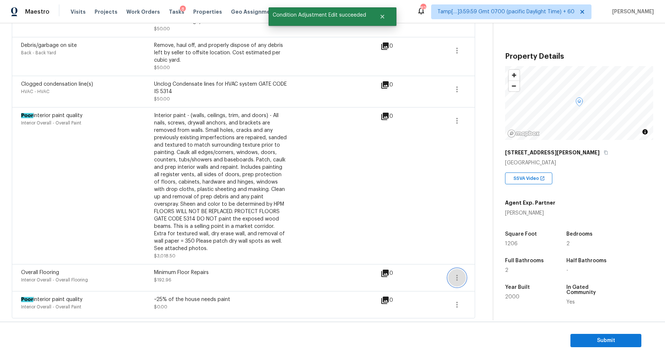
click at [454, 276] on icon "button" at bounding box center [457, 277] width 9 height 9
click at [475, 273] on div "Edit" at bounding box center [499, 276] width 58 height 7
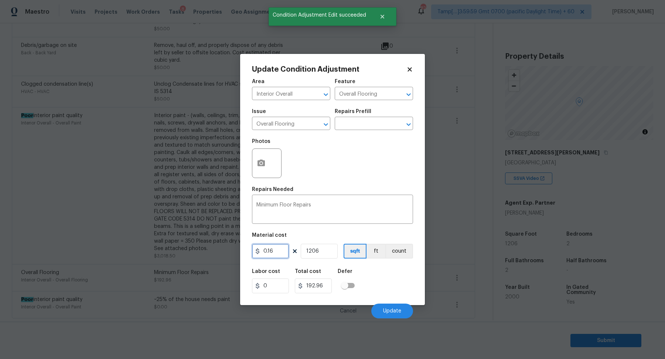
click at [273, 248] on input "0.16" at bounding box center [270, 251] width 37 height 15
type input "0"
click at [392, 306] on button "Update" at bounding box center [392, 311] width 42 height 15
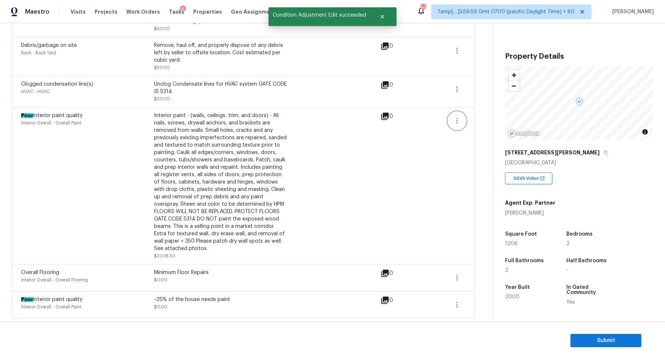
click at [465, 119] on button "button" at bounding box center [457, 121] width 18 height 18
click at [481, 120] on div "Edit" at bounding box center [499, 119] width 58 height 7
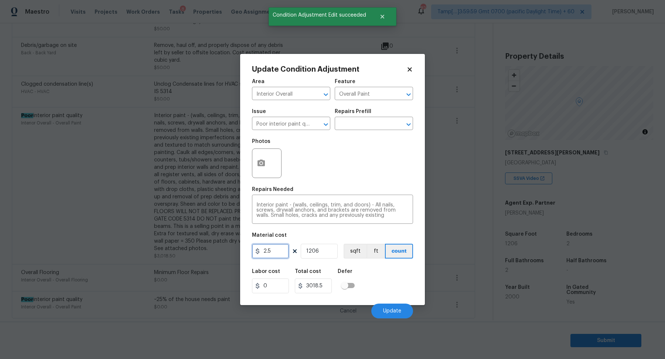
click at [268, 246] on input "2.5" at bounding box center [270, 251] width 37 height 15
type input "0"
type input "3.5"
click at [390, 306] on button "Update" at bounding box center [392, 311] width 42 height 15
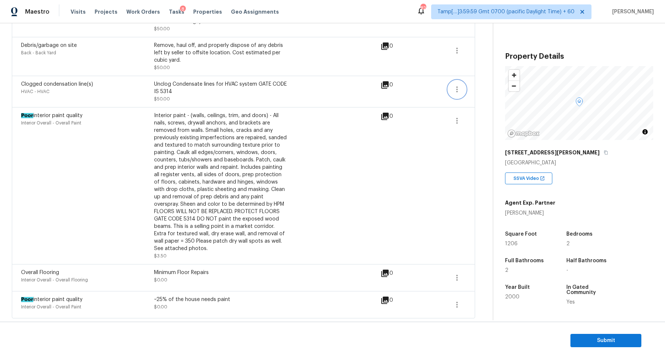
click at [454, 88] on icon "button" at bounding box center [457, 89] width 9 height 9
click at [474, 90] on div "Edit" at bounding box center [499, 87] width 58 height 7
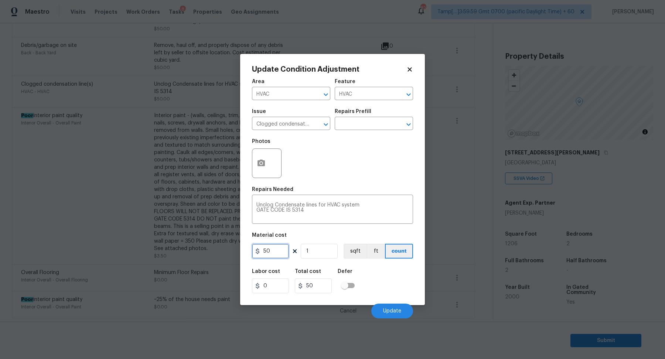
click at [274, 255] on input "50" at bounding box center [270, 251] width 37 height 15
type input "0"
click at [397, 314] on button "Update" at bounding box center [392, 311] width 42 height 15
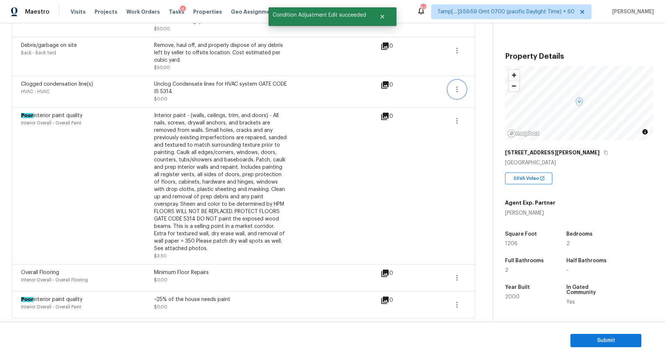
click at [454, 92] on icon "button" at bounding box center [457, 89] width 9 height 9
click at [456, 53] on icon "button" at bounding box center [457, 50] width 9 height 9
click at [486, 52] on div "Edit" at bounding box center [499, 48] width 58 height 7
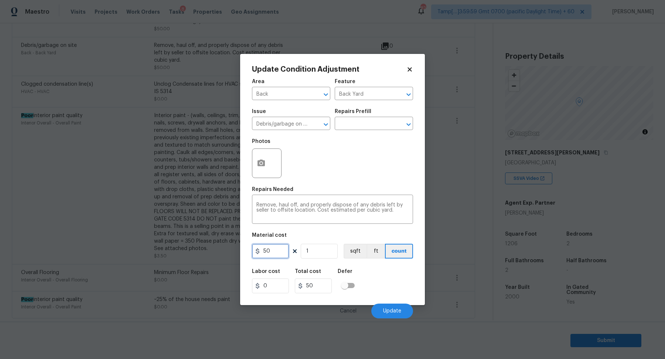
click at [266, 251] on input "50" at bounding box center [270, 251] width 37 height 15
type input "0"
click at [390, 309] on span "Update" at bounding box center [392, 311] width 18 height 6
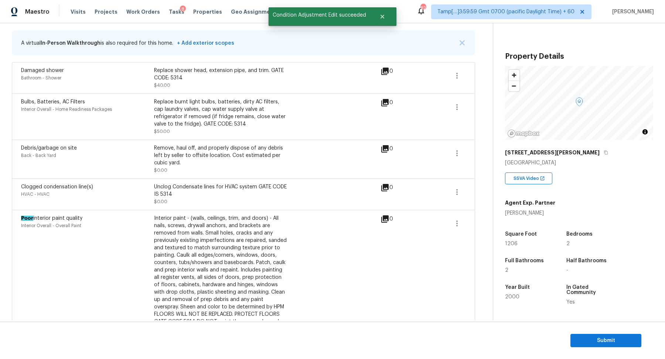
scroll to position [145, 0]
click at [455, 113] on button "button" at bounding box center [457, 109] width 18 height 18
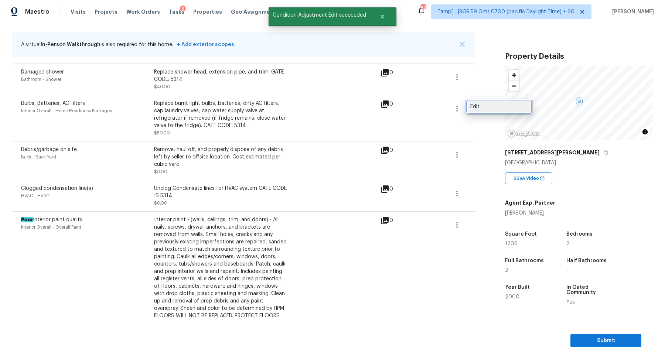
click at [478, 110] on div "Edit" at bounding box center [499, 106] width 58 height 7
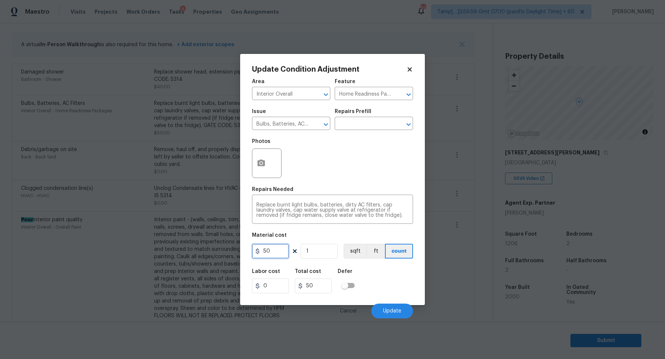
click at [277, 253] on input "50" at bounding box center [270, 251] width 37 height 15
type input "0"
click at [380, 305] on button "Update" at bounding box center [392, 311] width 42 height 15
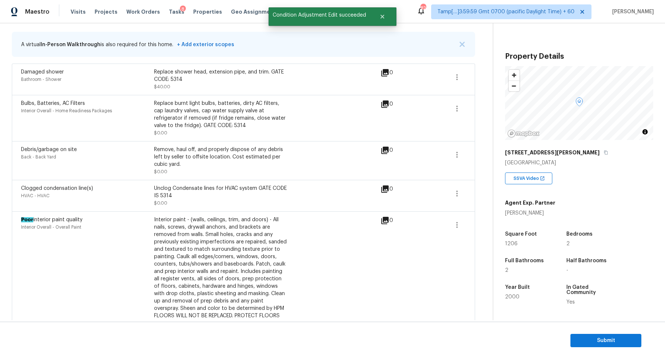
scroll to position [55, 0]
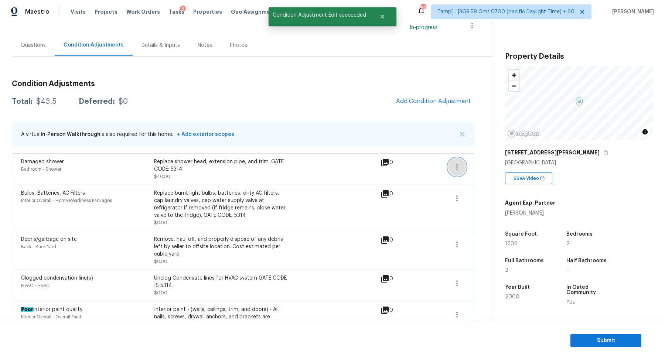
click at [450, 170] on button "button" at bounding box center [457, 167] width 18 height 18
click at [477, 168] on div "Edit" at bounding box center [499, 164] width 58 height 7
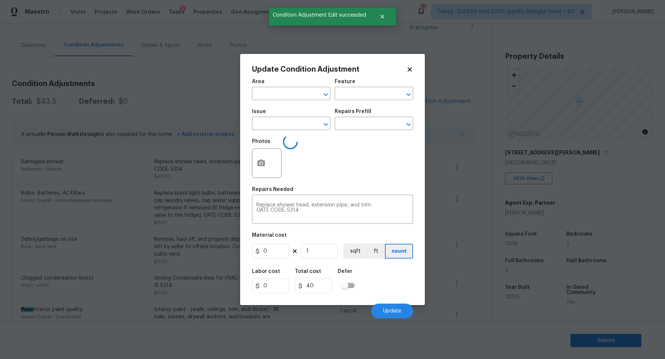
type input "Bathroom"
type input "Shower"
type input "Damaged shower"
click at [282, 253] on input "40" at bounding box center [270, 251] width 37 height 15
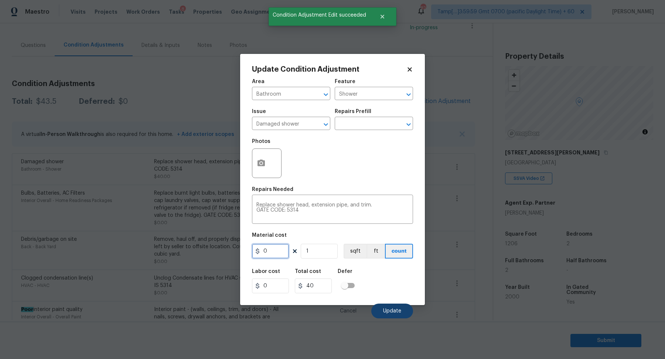
type input "0"
click at [396, 310] on span "Update" at bounding box center [392, 311] width 18 height 6
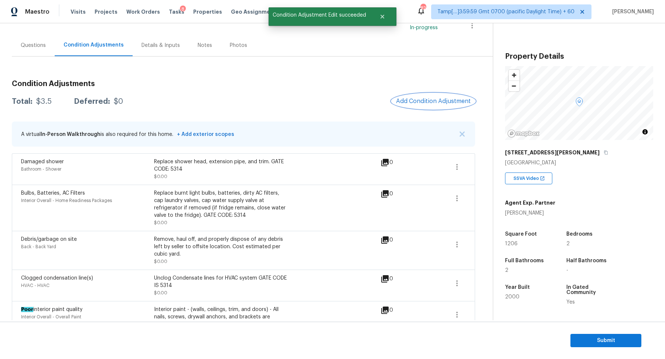
click at [409, 105] on button "Add Condition Adjustment" at bounding box center [433, 101] width 83 height 16
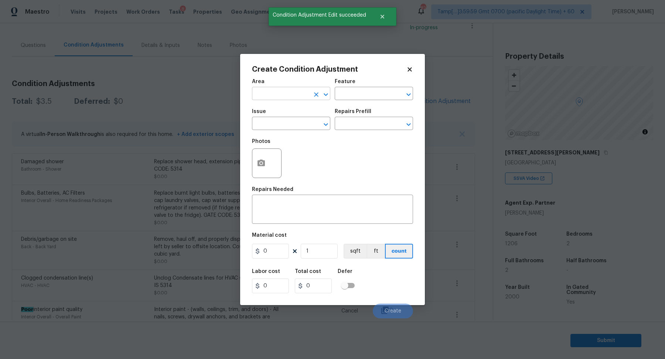
click at [282, 92] on input "text" at bounding box center [281, 94] width 58 height 11
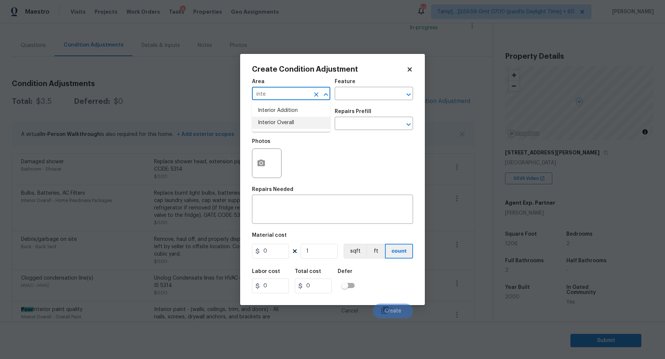
click at [277, 122] on li "Interior Overall" at bounding box center [291, 123] width 78 height 12
type input "Interior Overall"
click at [277, 122] on input "text" at bounding box center [281, 124] width 58 height 11
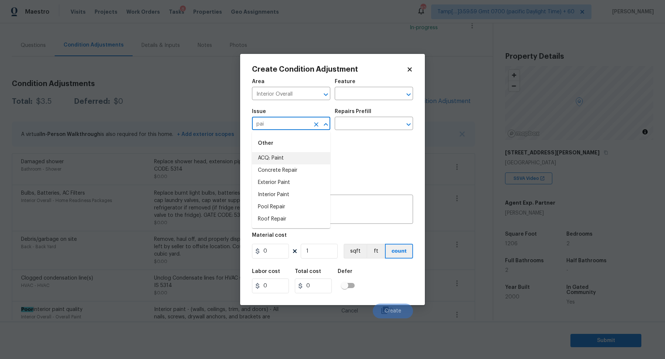
click at [290, 157] on li "ACQ: Paint" at bounding box center [291, 158] width 78 height 12
type input "ACQ: Paint"
click at [348, 125] on input "text" at bounding box center [364, 124] width 58 height 11
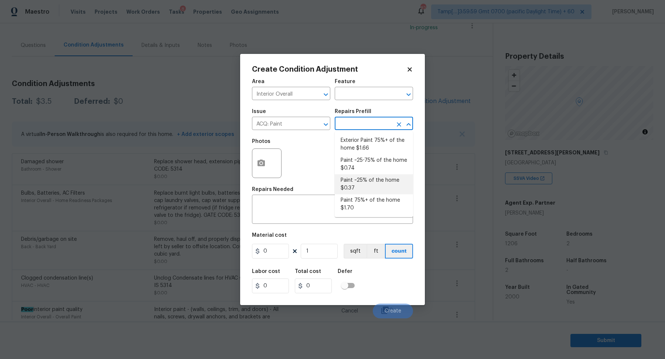
click at [348, 192] on li "Paint ~25% of the home $0.37" at bounding box center [374, 184] width 78 height 20
type input "Acquisition"
type textarea "Acquisition Scope: ~25% of the home needs interior paint"
type input "0.37"
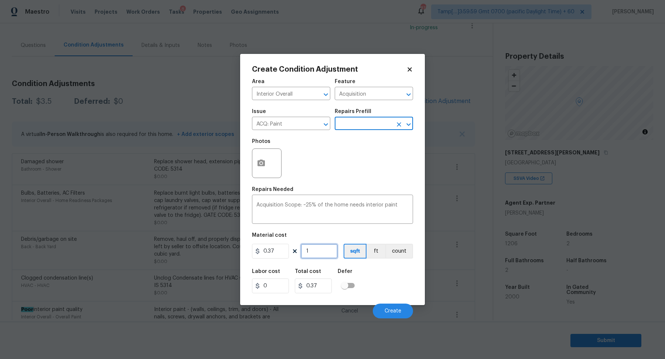
click at [322, 255] on input "1" at bounding box center [319, 251] width 37 height 15
type input "12"
type input "4.44"
type input "120"
type input "44.4"
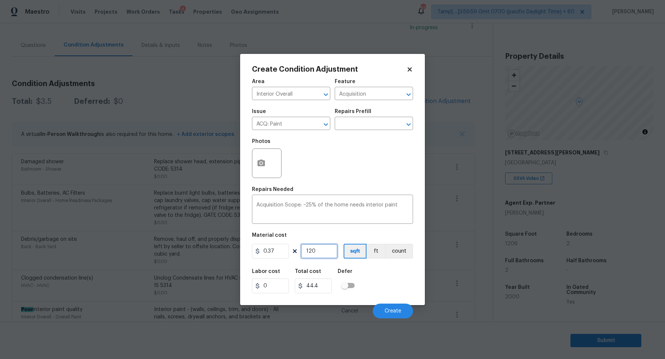
type input "1206"
type input "446.22"
type input "1206"
click at [400, 310] on span "Create" at bounding box center [393, 311] width 17 height 6
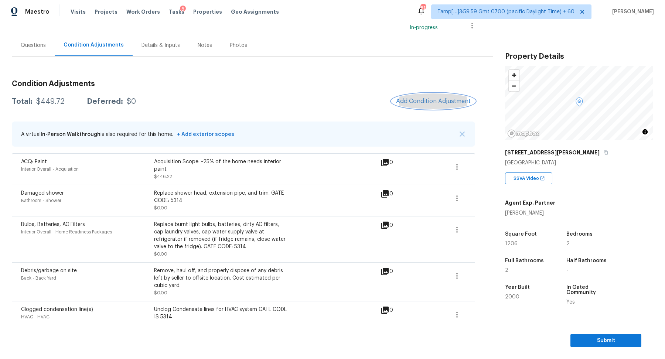
click at [414, 105] on button "Add Condition Adjustment" at bounding box center [433, 101] width 83 height 16
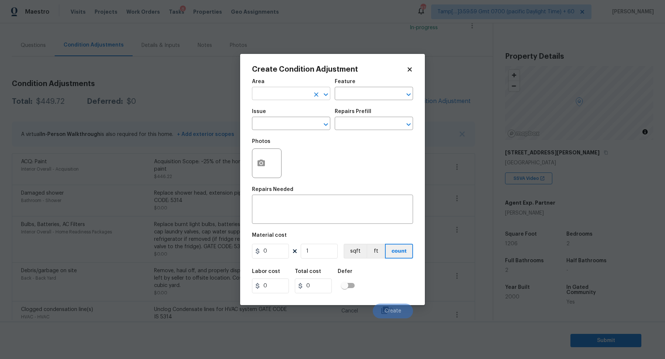
click at [274, 97] on input "text" at bounding box center [281, 94] width 58 height 11
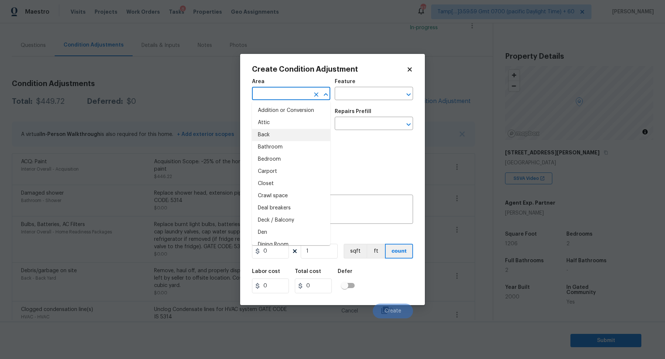
click at [185, 122] on body "Maestro Visits Projects Work Orders Tasks 8 Properties Geo Assignments 818 Tamp…" at bounding box center [332, 179] width 665 height 359
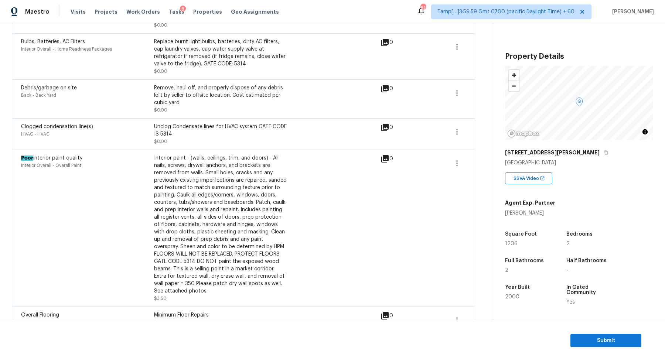
scroll to position [281, 0]
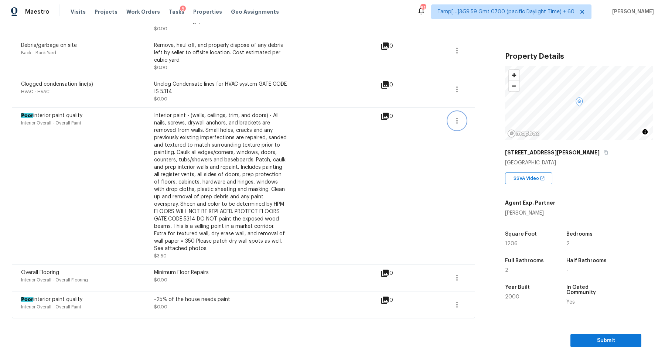
click at [456, 119] on icon "button" at bounding box center [457, 120] width 9 height 9
click at [479, 120] on div "Edit" at bounding box center [499, 119] width 58 height 7
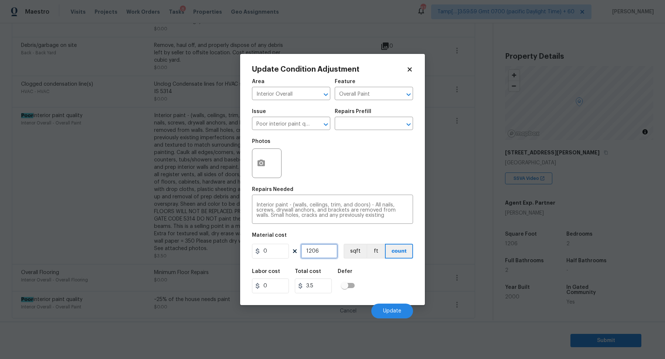
click at [317, 248] on input "1206" at bounding box center [319, 251] width 37 height 15
type input "1"
click at [318, 283] on input "3.5" at bounding box center [313, 286] width 37 height 15
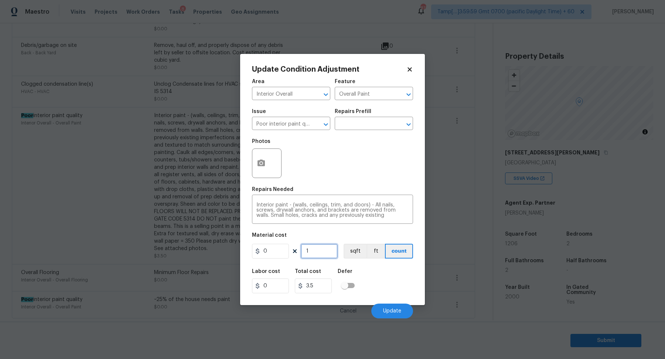
click at [315, 256] on input "1" at bounding box center [319, 251] width 37 height 15
click at [282, 254] on input "0" at bounding box center [270, 251] width 37 height 15
click at [312, 286] on input "3.5" at bounding box center [313, 286] width 37 height 15
click at [279, 289] on input "0" at bounding box center [270, 286] width 37 height 15
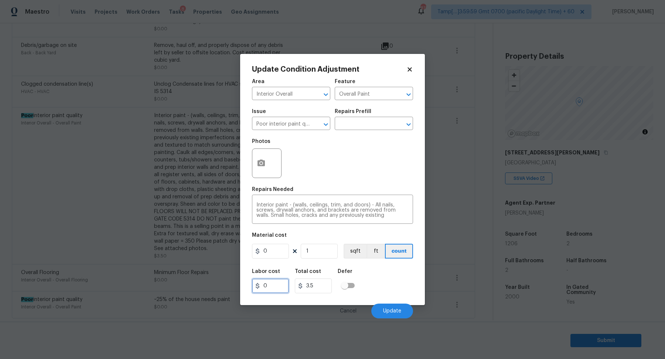
click at [279, 289] on input "0" at bounding box center [270, 286] width 37 height 15
type input "0"
click at [310, 288] on input "0" at bounding box center [313, 286] width 37 height 15
click at [404, 283] on div "Labor cost 0 Total cost 0 Defer" at bounding box center [332, 280] width 161 height 33
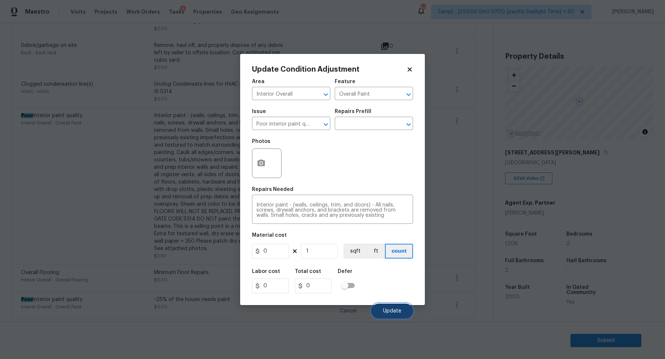
click at [395, 305] on button "Update" at bounding box center [392, 311] width 42 height 15
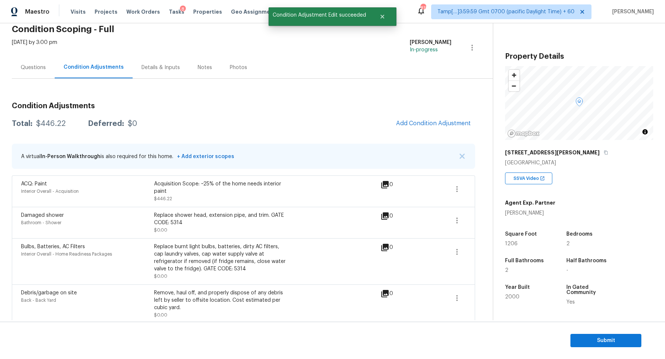
scroll to position [6, 0]
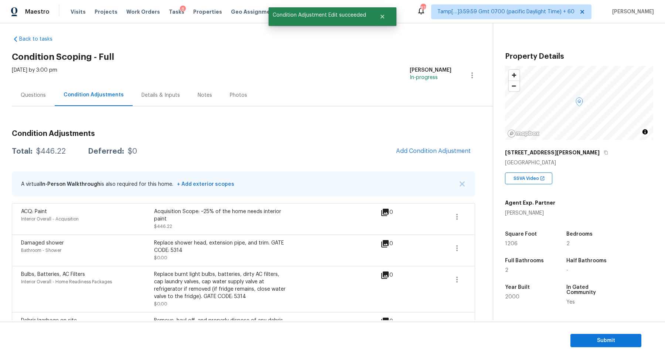
click at [451, 143] on span "Add Condition Adjustment" at bounding box center [433, 151] width 83 height 16
click at [450, 146] on button "Add Condition Adjustment" at bounding box center [433, 151] width 83 height 16
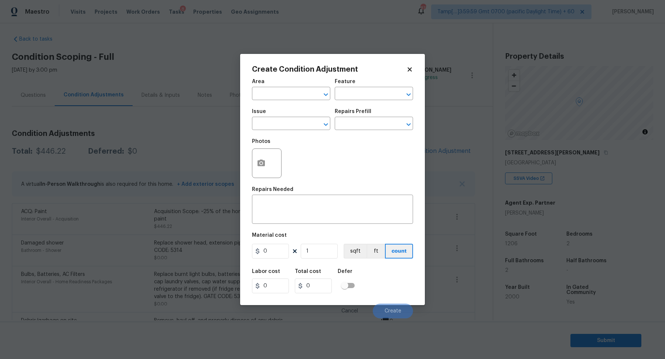
click at [296, 101] on span "Area ​" at bounding box center [291, 90] width 78 height 30
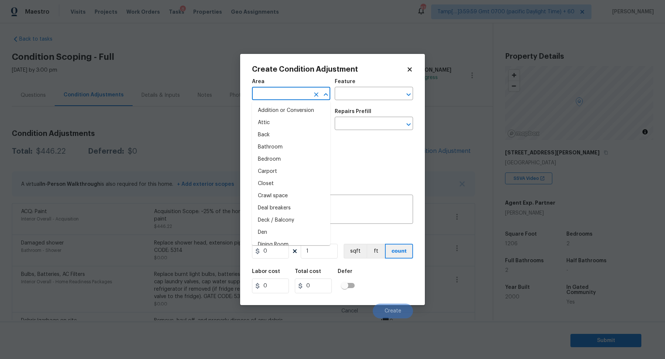
click at [293, 91] on input "text" at bounding box center [281, 94] width 58 height 11
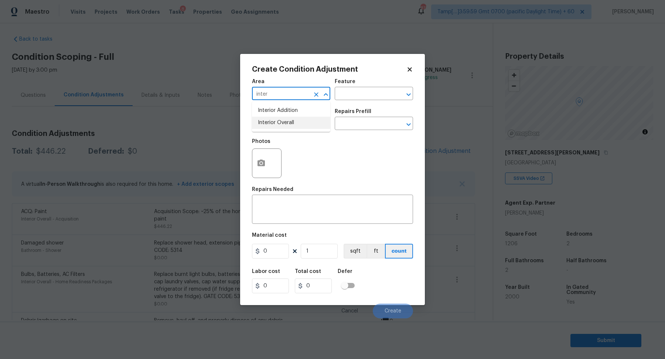
click at [288, 126] on li "Interior Overall" at bounding box center [291, 123] width 78 height 12
type input "Interior Overall"
click at [288, 126] on input "text" at bounding box center [281, 124] width 58 height 11
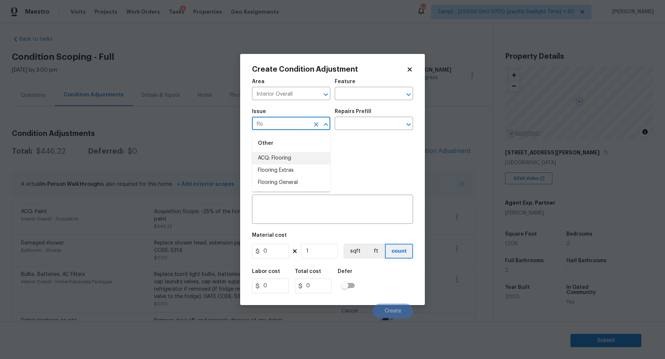
click at [283, 156] on li "ACQ: Flooring" at bounding box center [291, 158] width 78 height 12
type input "ACQ: Flooring"
click at [356, 130] on div "Issue ACQ: Flooring ​ Repairs Prefill ​" at bounding box center [332, 120] width 161 height 30
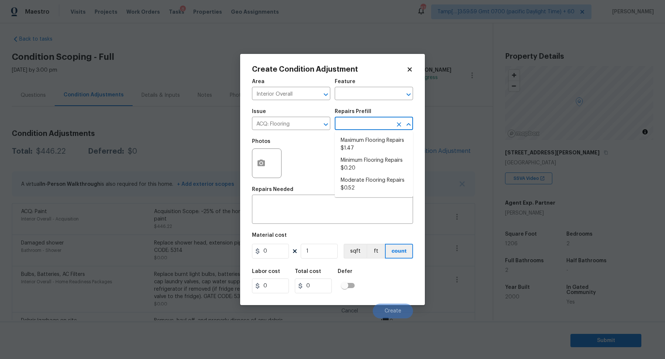
click at [359, 129] on input "text" at bounding box center [364, 124] width 58 height 11
click at [368, 172] on li "Minimum Flooring Repairs $0.20" at bounding box center [374, 164] width 78 height 20
type input "Acquisition"
type textarea "Acquisition Scope: Minimum flooring repairs"
type input "0.2"
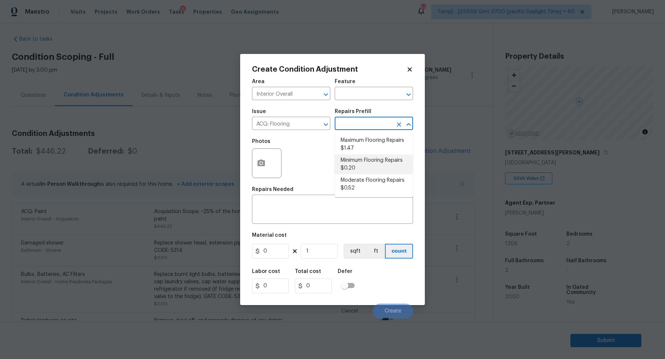
type input "0.2"
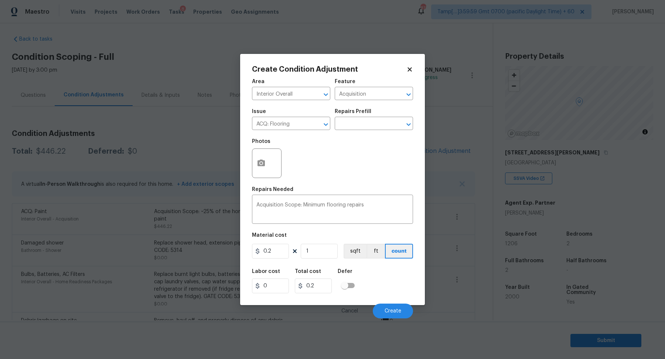
click at [339, 255] on div "0.2 1 sqft ft count" at bounding box center [332, 251] width 161 height 15
click at [333, 255] on input "1" at bounding box center [319, 251] width 37 height 15
type input "12"
type input "2.4"
type input "120"
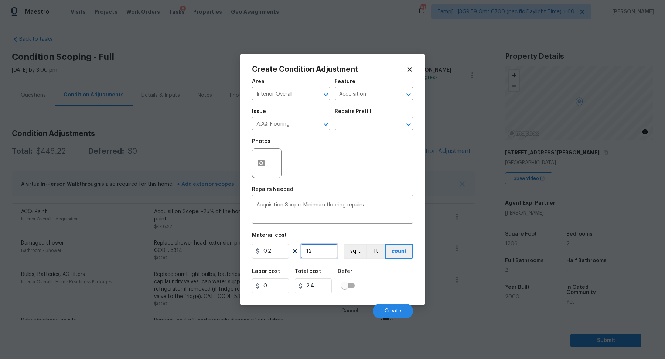
type input "24"
type input "1206"
type input "241.2"
type input "1206"
click at [383, 313] on button "Create" at bounding box center [393, 311] width 40 height 15
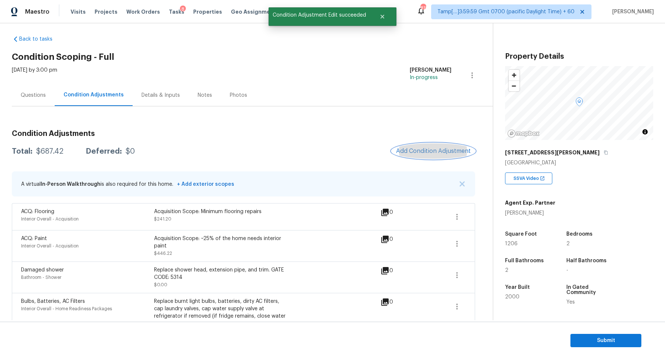
click at [437, 147] on button "Add Condition Adjustment" at bounding box center [433, 151] width 83 height 16
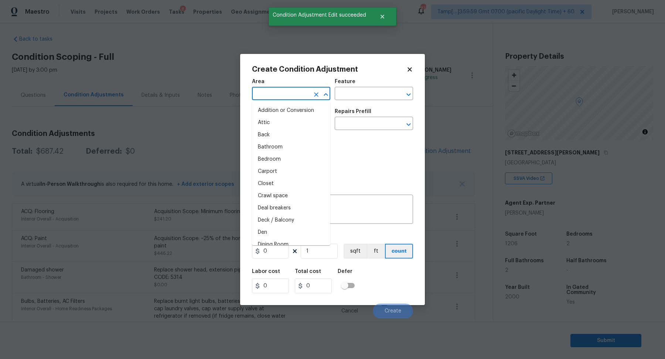
click at [286, 96] on input "text" at bounding box center [281, 94] width 58 height 11
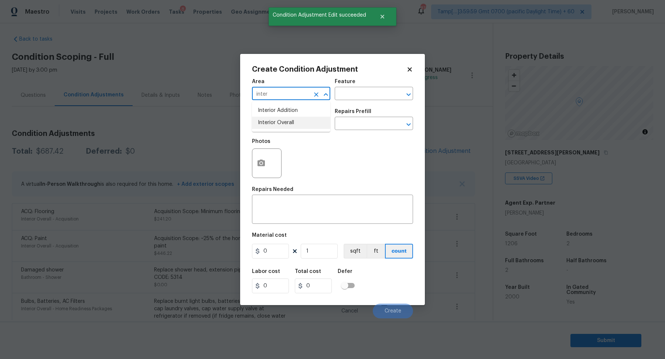
click at [286, 121] on li "Interior Overall" at bounding box center [291, 123] width 78 height 12
type input "Interior Overall"
click at [286, 121] on input "text" at bounding box center [281, 124] width 58 height 11
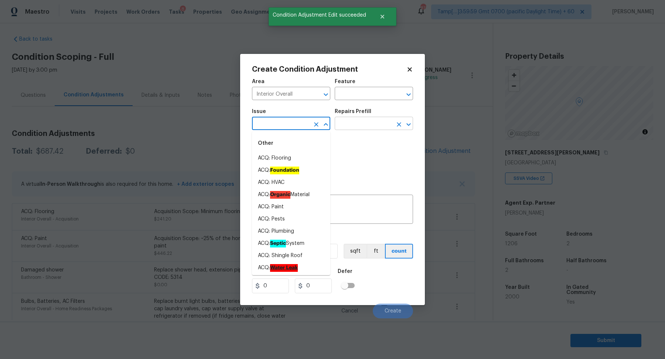
type input "c"
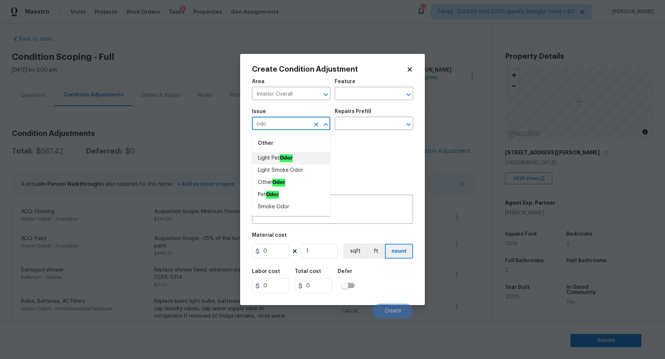
click at [295, 157] on li "Light Pet Odor" at bounding box center [291, 158] width 78 height 12
type input "Light Pet Odor"
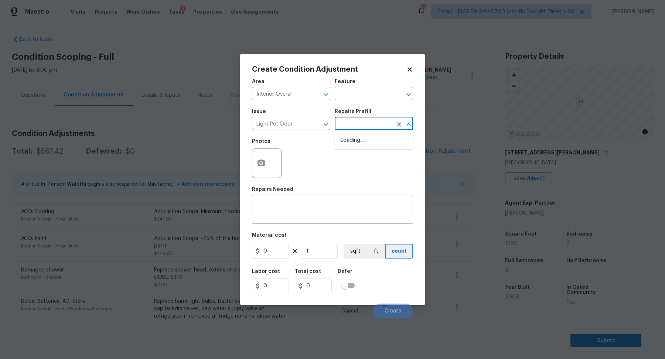
click at [360, 127] on input "text" at bounding box center [364, 124] width 58 height 11
click at [360, 143] on li "Acquisition Scope: 1-2 pets present $575.00" at bounding box center [374, 144] width 78 height 20
type textarea "Acquisition Scope: 1-2 pets present"
type input "575"
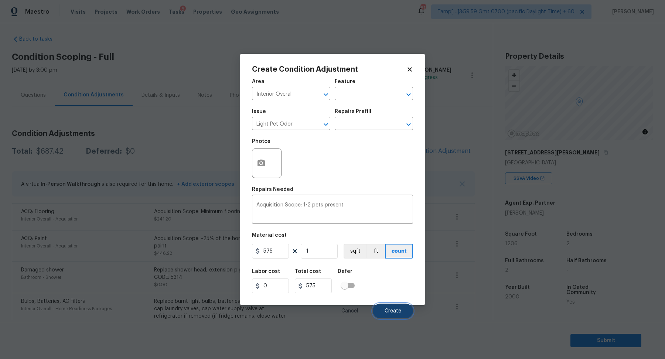
click at [385, 307] on button "Create" at bounding box center [393, 311] width 40 height 15
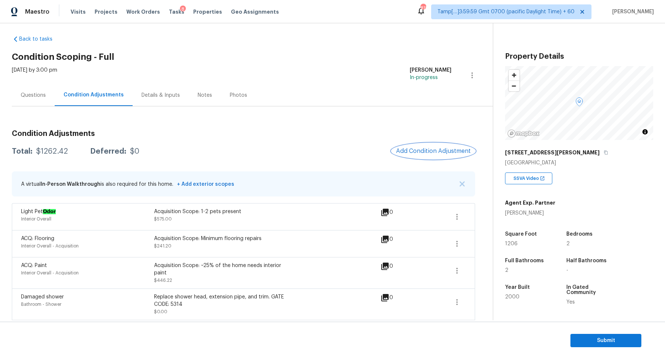
click at [426, 149] on span "Add Condition Adjustment" at bounding box center [433, 151] width 75 height 7
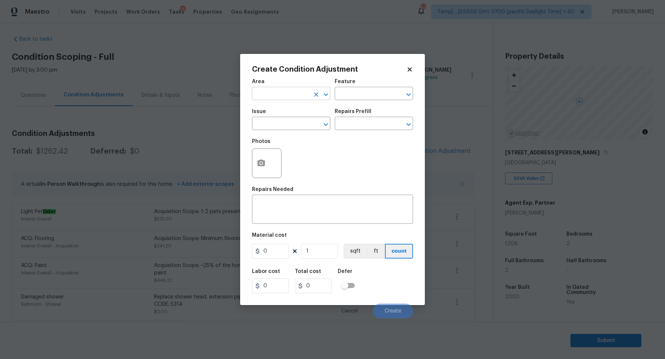
click at [270, 99] on input "text" at bounding box center [281, 94] width 58 height 11
click at [286, 92] on input "text" at bounding box center [281, 94] width 58 height 11
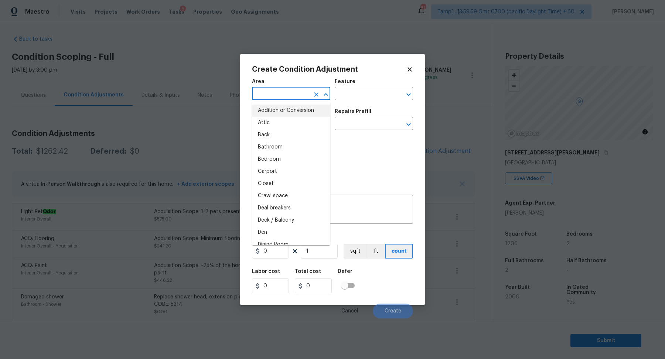
click at [266, 95] on input "text" at bounding box center [281, 94] width 58 height 11
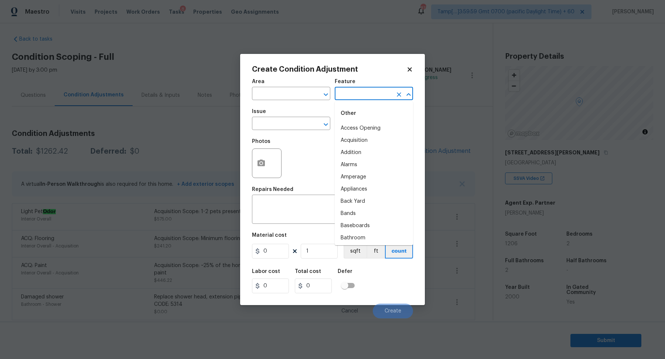
click at [352, 99] on input "text" at bounding box center [364, 94] width 58 height 11
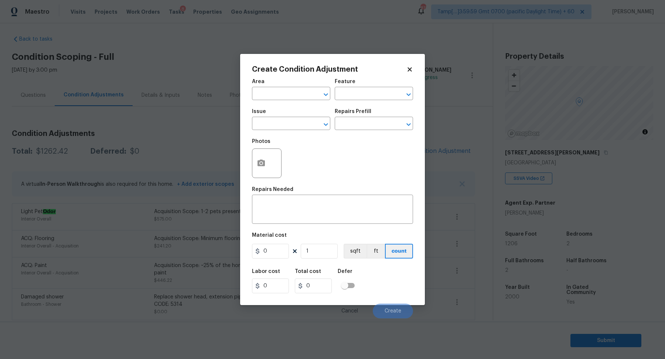
click at [290, 102] on span "Area ​" at bounding box center [291, 90] width 78 height 30
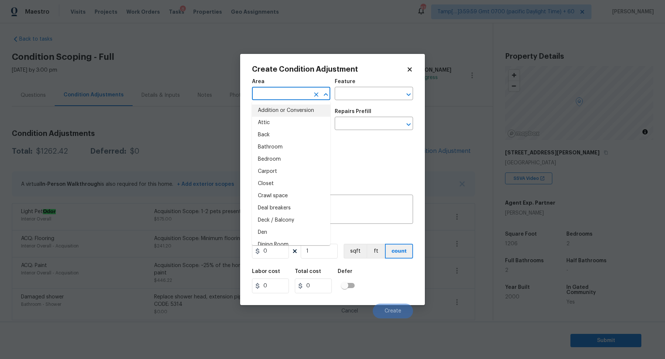
click at [294, 96] on input "text" at bounding box center [281, 94] width 58 height 11
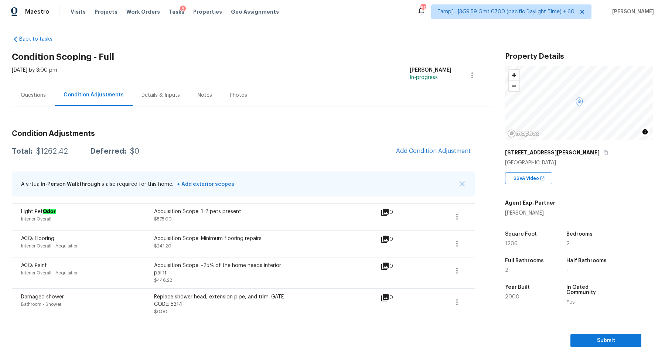
click at [223, 155] on body "Maestro Visits Projects Work Orders Tasks 8 Properties Geo Assignments 818 Tamp…" at bounding box center [332, 179] width 665 height 359
click at [413, 144] on button "Add Condition Adjustment" at bounding box center [433, 151] width 83 height 16
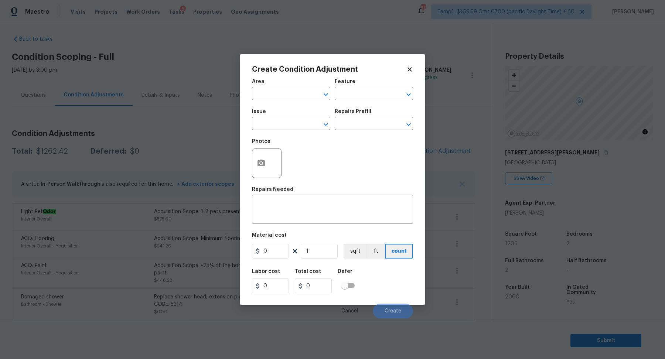
click at [215, 127] on body "Maestro Visits Projects Work Orders Tasks 8 Properties Geo Assignments 818 Tamp…" at bounding box center [332, 179] width 665 height 359
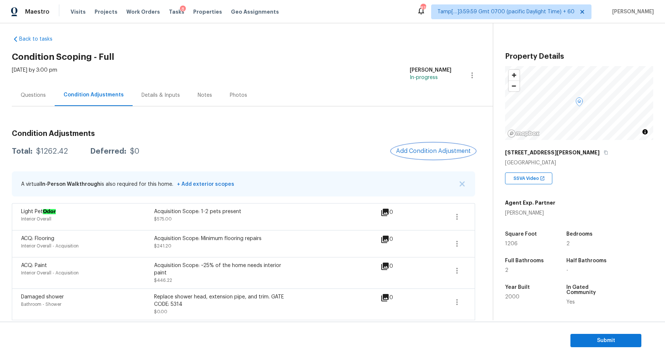
click at [413, 147] on button "Add Condition Adjustment" at bounding box center [433, 151] width 83 height 16
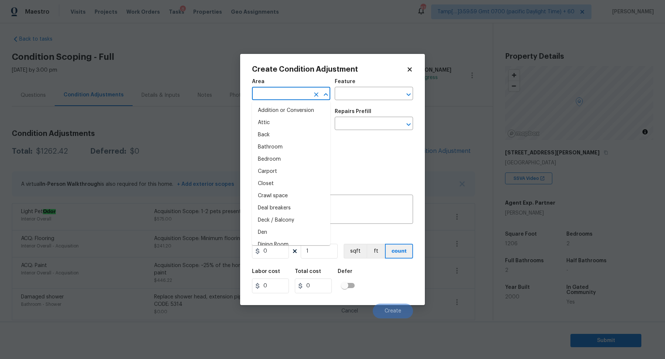
click at [254, 95] on input "text" at bounding box center [281, 94] width 58 height 11
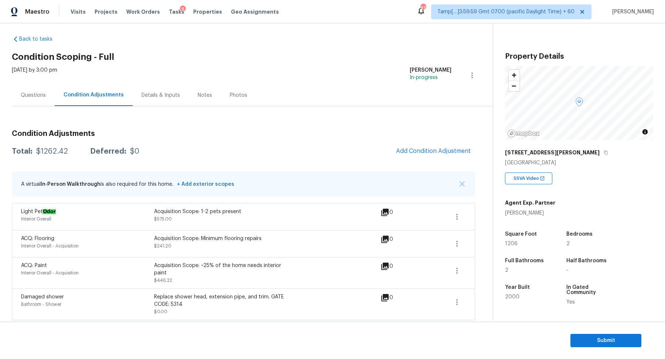
click at [191, 136] on body "Maestro Visits Projects Work Orders Tasks 8 Properties Geo Assignments 818 Tamp…" at bounding box center [332, 179] width 665 height 359
click at [419, 155] on button "Add Condition Adjustment" at bounding box center [433, 151] width 83 height 16
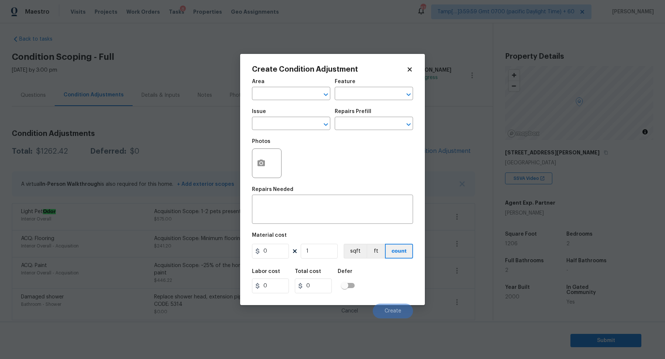
click at [215, 127] on body "Maestro Visits Projects Work Orders Tasks 8 Properties Geo Assignments 818 Tamp…" at bounding box center [332, 179] width 665 height 359
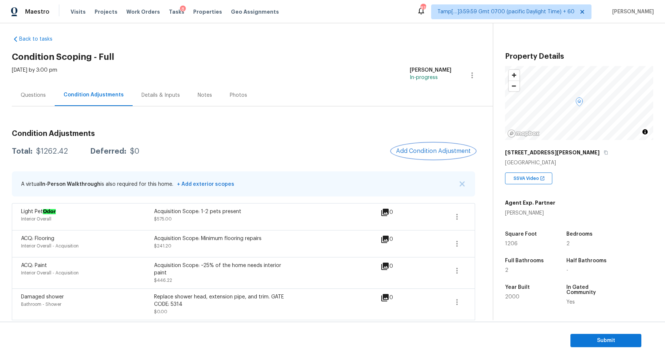
click at [430, 149] on span "Add Condition Adjustment" at bounding box center [433, 151] width 75 height 7
click at [222, 146] on body "Maestro Visits Projects Work Orders Tasks 8 Properties Geo Assignments 818 Tamp…" at bounding box center [332, 179] width 665 height 359
click at [433, 152] on span "Add Condition Adjustment" at bounding box center [433, 151] width 75 height 7
click at [209, 113] on body "Maestro Visits Projects Work Orders Tasks 8 Properties Geo Assignments 818 Tamp…" at bounding box center [332, 179] width 665 height 359
click at [418, 152] on span "Add Condition Adjustment" at bounding box center [433, 151] width 75 height 7
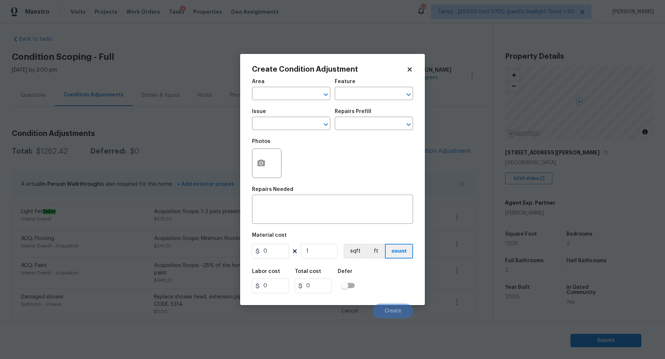
click at [270, 101] on span "Area ​" at bounding box center [291, 90] width 78 height 30
click at [273, 98] on input "text" at bounding box center [281, 94] width 58 height 11
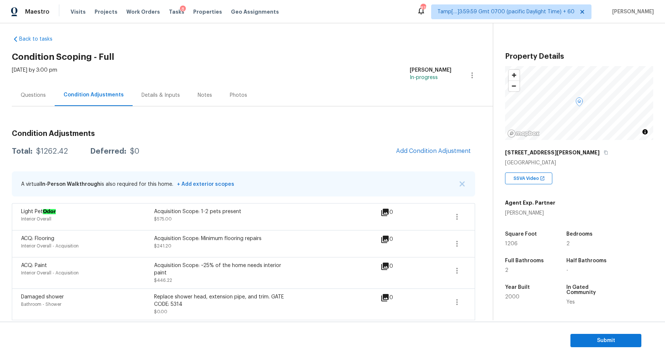
click at [149, 132] on body "Maestro Visits Projects Work Orders Tasks 8 Properties Geo Assignments 818 Tamp…" at bounding box center [332, 179] width 665 height 359
click at [408, 152] on span "Add Condition Adjustment" at bounding box center [433, 151] width 75 height 7
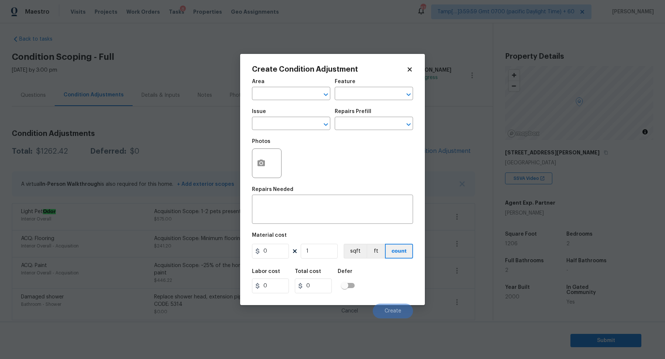
click at [277, 88] on div "Area" at bounding box center [291, 84] width 78 height 10
click at [276, 92] on input "text" at bounding box center [281, 94] width 58 height 11
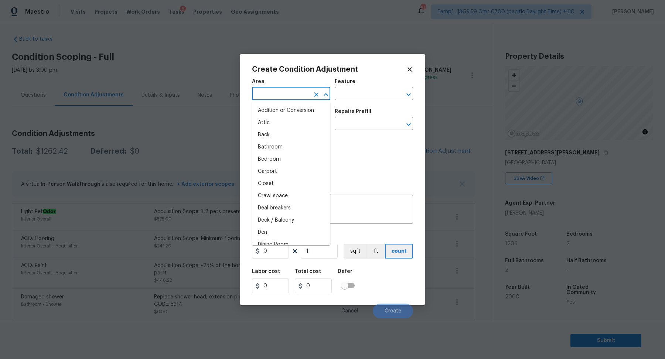
click at [182, 135] on body "Maestro Visits Projects Work Orders Tasks 8 Properties Geo Assignments 818 Tamp…" at bounding box center [332, 179] width 665 height 359
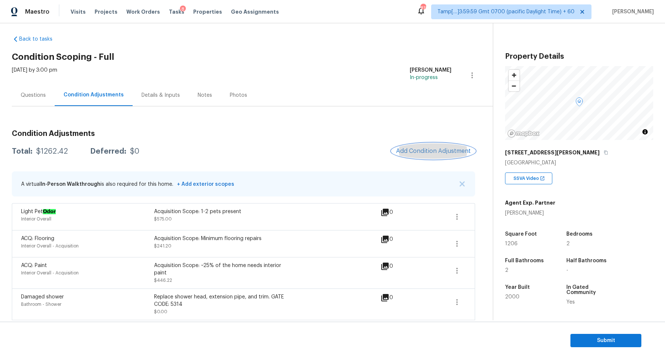
click at [434, 151] on span "Add Condition Adjustment" at bounding box center [433, 151] width 75 height 7
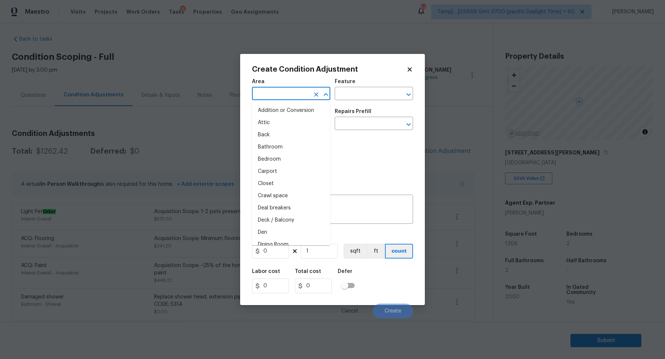
click at [269, 96] on input "text" at bounding box center [281, 94] width 58 height 11
click at [366, 96] on input "text" at bounding box center [364, 94] width 58 height 11
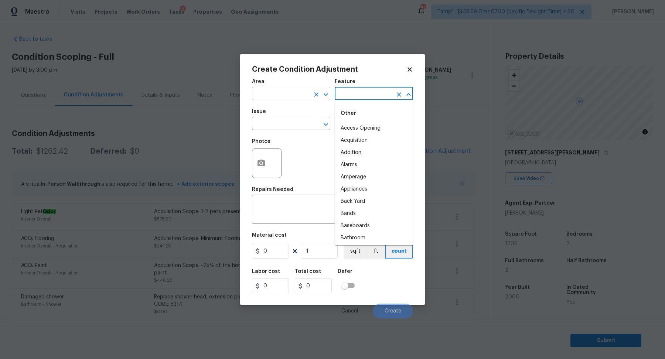
click at [287, 98] on input "text" at bounding box center [281, 94] width 58 height 11
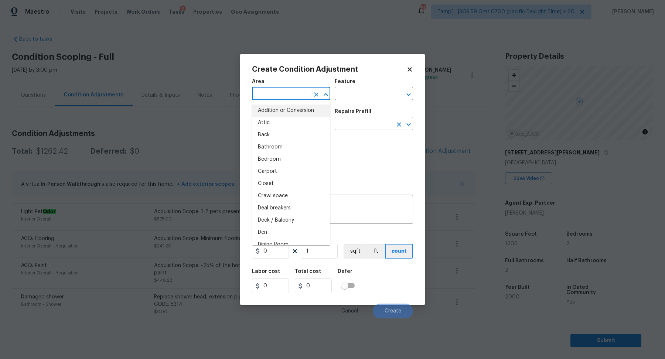
click at [376, 127] on input "text" at bounding box center [364, 124] width 58 height 11
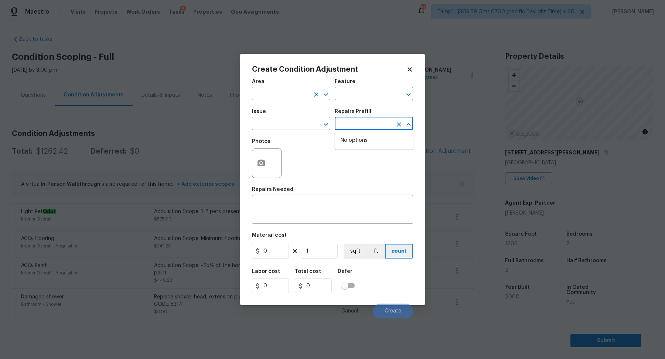
click at [290, 93] on input "text" at bounding box center [281, 94] width 58 height 11
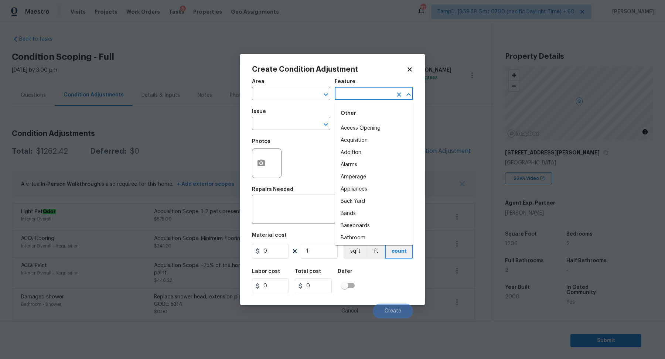
click at [350, 90] on input "text" at bounding box center [364, 94] width 58 height 11
click at [266, 92] on input "text" at bounding box center [281, 94] width 58 height 11
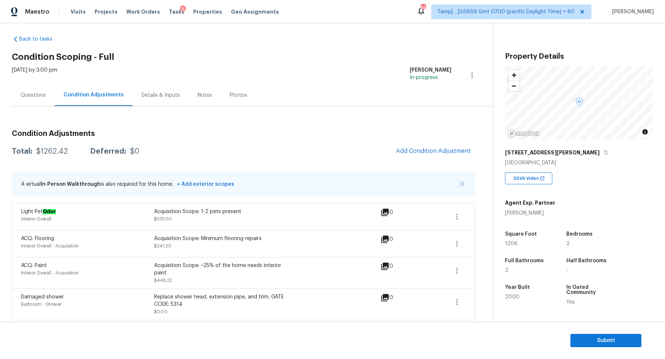
click at [206, 78] on body "Maestro Visits Projects Work Orders Tasks 8 Properties Geo Assignments 811 Tamp…" at bounding box center [332, 179] width 665 height 359
click at [424, 144] on button "Add Condition Adjustment" at bounding box center [433, 151] width 83 height 16
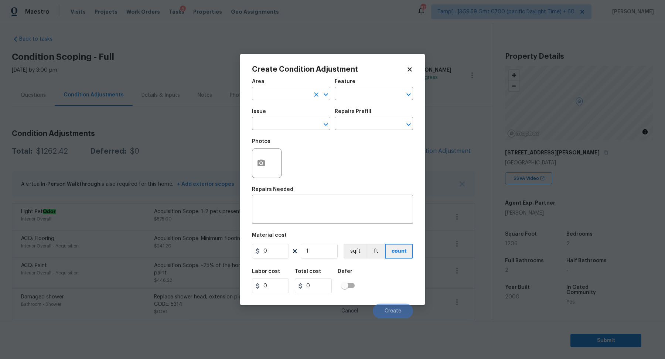
click at [289, 90] on input "text" at bounding box center [281, 94] width 58 height 11
type input "i"
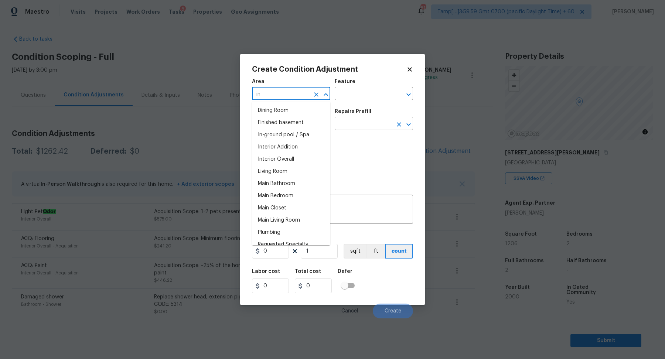
type input "i"
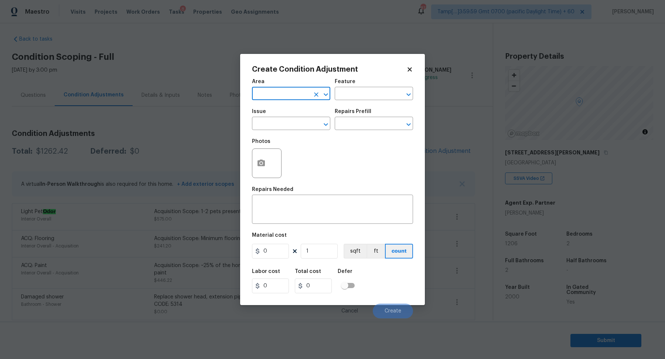
click at [276, 92] on input "text" at bounding box center [281, 94] width 58 height 11
click at [295, 87] on div "Area" at bounding box center [291, 84] width 78 height 10
click at [358, 89] on input "text" at bounding box center [364, 94] width 58 height 11
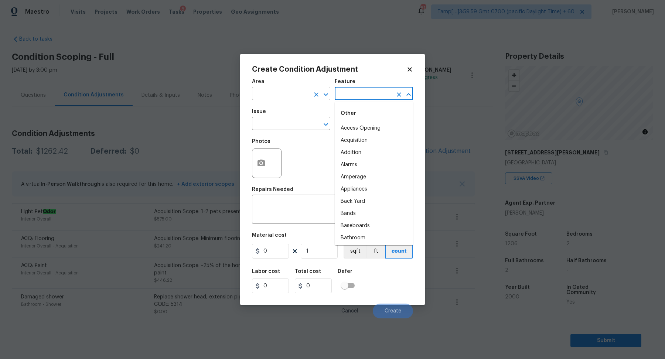
click at [300, 89] on input "text" at bounding box center [281, 94] width 58 height 11
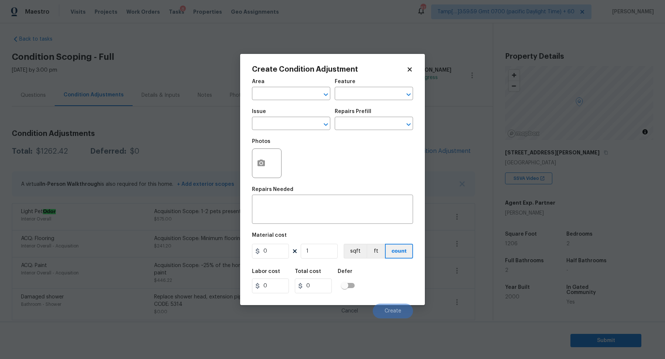
click at [389, 130] on div "Issue ​ Repairs Prefill ​" at bounding box center [332, 120] width 161 height 30
click at [379, 124] on input "text" at bounding box center [364, 124] width 58 height 11
click at [310, 91] on div "​" at bounding box center [291, 94] width 78 height 11
click at [283, 95] on input "text" at bounding box center [281, 94] width 58 height 11
click at [274, 109] on li "Roof" at bounding box center [291, 111] width 78 height 12
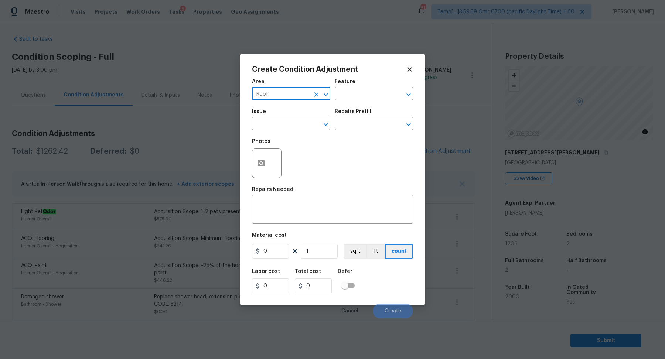
type input "Roof"
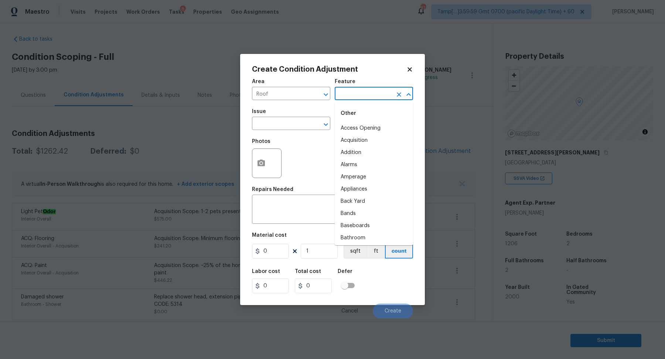
click at [352, 95] on input "text" at bounding box center [364, 94] width 58 height 11
click at [345, 143] on li "Roof" at bounding box center [374, 140] width 78 height 12
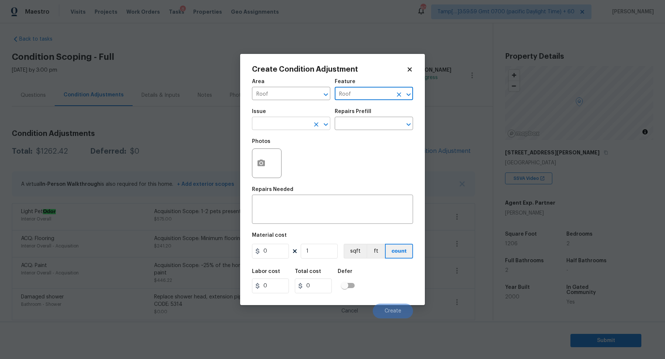
type input "Roof"
click at [267, 121] on input "text" at bounding box center [281, 124] width 58 height 11
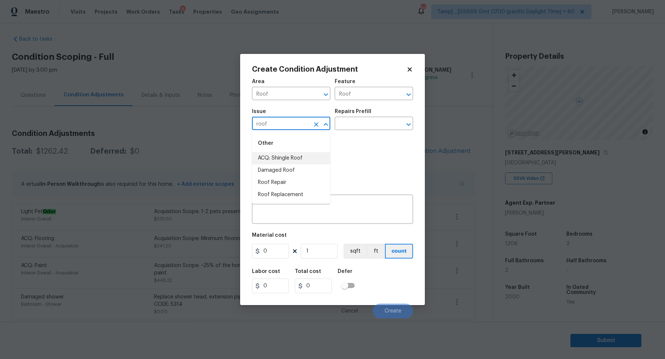
click at [297, 158] on li "ACQ: Shingle Roof" at bounding box center [291, 158] width 78 height 12
type input "ACQ: Shingle Roof"
click at [359, 129] on input "text" at bounding box center [364, 124] width 58 height 11
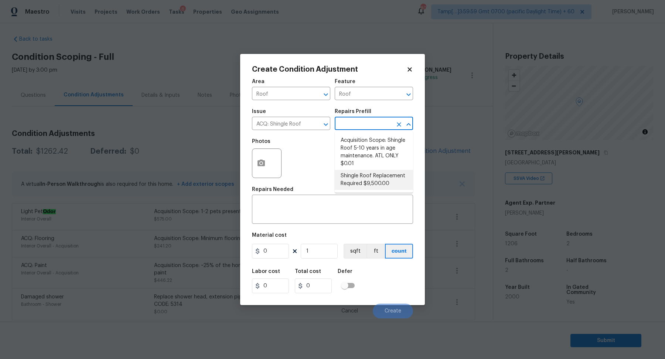
click at [363, 177] on li "Shingle Roof Replacement Required $9,500.00" at bounding box center [374, 180] width 78 height 20
type input "Acquisition"
type textarea "Acquisition Scope: Shingle Roof Replacement required."
type input "9500"
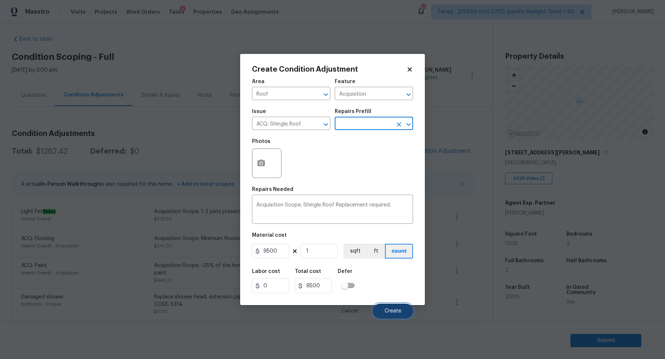
click at [399, 310] on span "Create" at bounding box center [393, 311] width 17 height 6
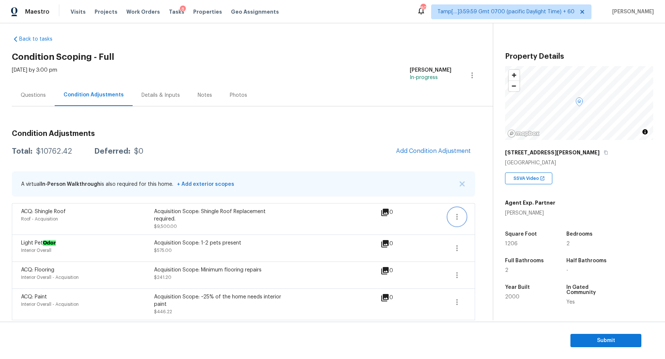
click at [461, 222] on button "button" at bounding box center [457, 217] width 18 height 18
click at [476, 213] on div "Edit" at bounding box center [499, 214] width 58 height 7
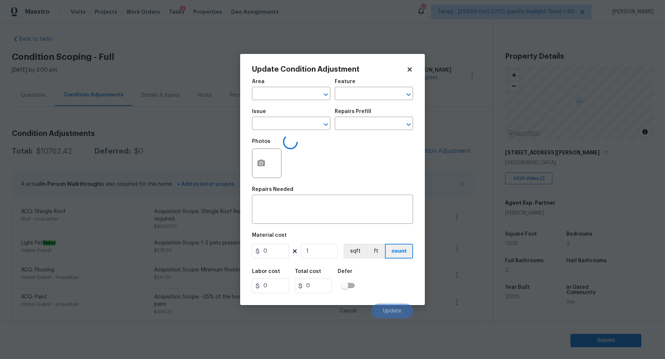
type textarea "Acquisition Scope: Shingle Roof Replacement required."
type input "9500"
type input "Roof"
type input "Acquisition"
type input "ACQ: Shingle Roof"
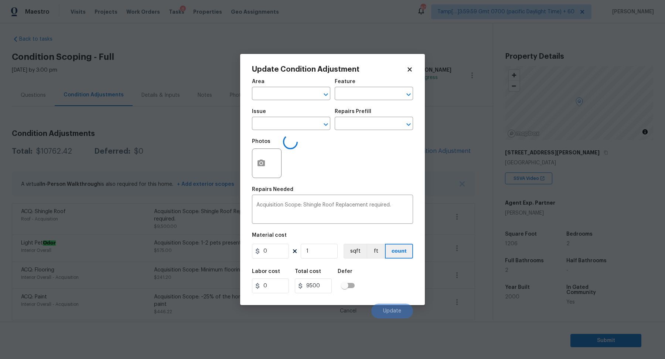
type input "9500"
click at [271, 91] on input "Roof" at bounding box center [281, 94] width 58 height 11
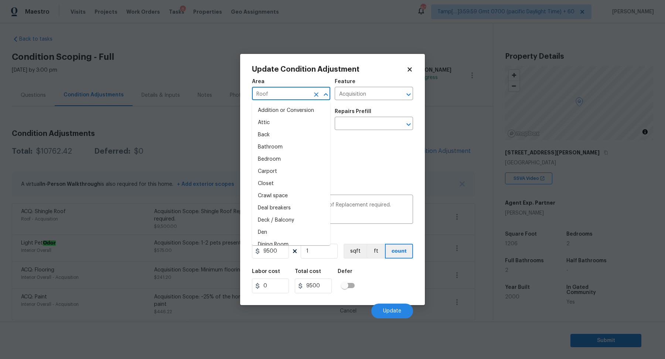
click at [271, 91] on input "Roof" at bounding box center [281, 94] width 58 height 11
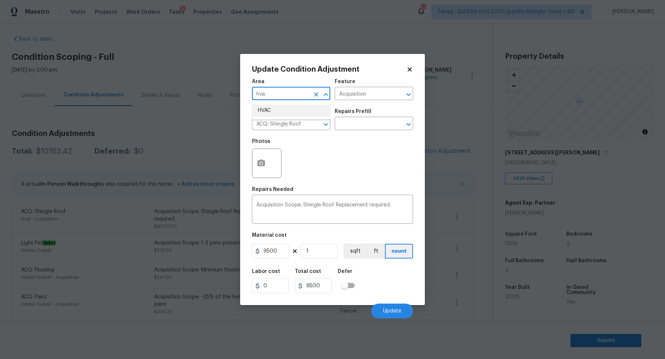
click at [273, 115] on li "HVAC" at bounding box center [291, 111] width 78 height 12
type input "HVAC"
click at [288, 121] on input "ACQ: Shingle Roof" at bounding box center [281, 124] width 58 height 11
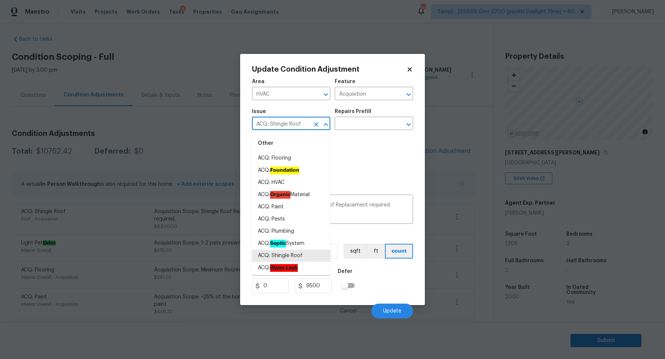
click at [288, 121] on input "ACQ: Shingle Roof" at bounding box center [281, 124] width 58 height 11
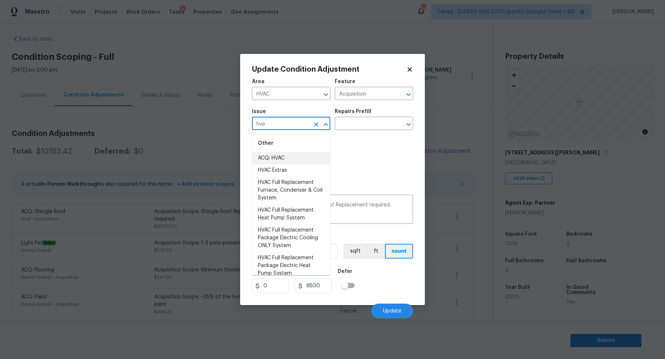
click at [269, 158] on li "ACQ: HVAC" at bounding box center [291, 158] width 78 height 12
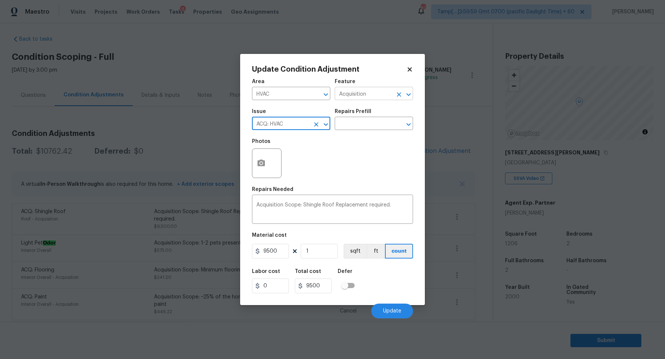
type input "ACQ: HVAC"
click at [373, 93] on input "Acquisition" at bounding box center [364, 94] width 58 height 11
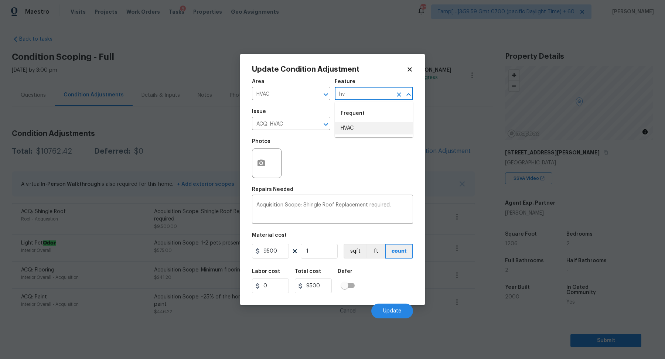
click at [353, 124] on li "HVAC" at bounding box center [374, 128] width 78 height 12
click at [353, 124] on input "text" at bounding box center [364, 124] width 58 height 11
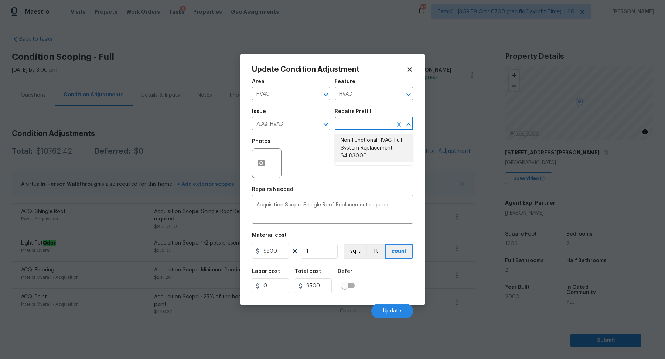
click at [373, 145] on li "Non-Functional HVAC. Full System Replacement $4,830.00" at bounding box center [374, 148] width 78 height 28
type input "Acquisition"
type textarea "Acquisition Scope: Full System Replacement"
type input "4830"
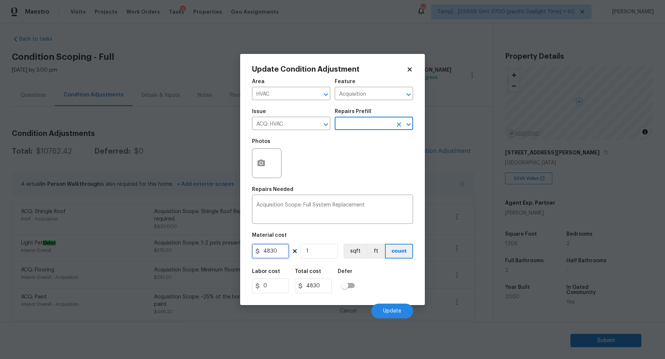
click at [278, 250] on input "4830" at bounding box center [270, 251] width 37 height 15
type input "6500"
click at [374, 272] on div "Labor cost 0 Total cost 6500 Defer" at bounding box center [332, 280] width 161 height 33
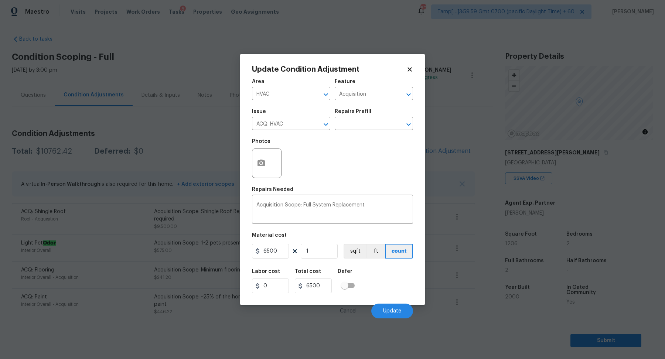
click at [384, 277] on div "Labor cost 0 Total cost 6500 Defer" at bounding box center [332, 280] width 161 height 33
click at [325, 203] on textarea "Acquisition Scope: Full System Replacement" at bounding box center [332, 210] width 152 height 16
click at [310, 189] on div "Repairs Needed" at bounding box center [332, 192] width 161 height 10
drag, startPoint x: 304, startPoint y: 205, endPoint x: 458, endPoint y: 205, distance: 154.4
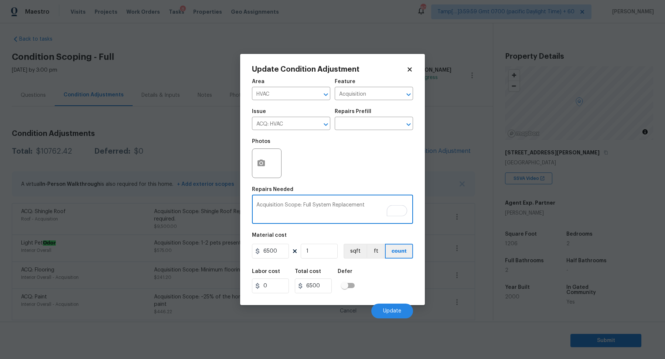
click at [458, 205] on div "Update Condition Adjustment Area HVAC ​ Feature Acquisition ​ Issue ACQ: HVAC ​…" at bounding box center [332, 179] width 665 height 359
type textarea "Acquisition Scope: Minor repairs"
click at [282, 256] on input "6500" at bounding box center [270, 251] width 37 height 15
type input "1000"
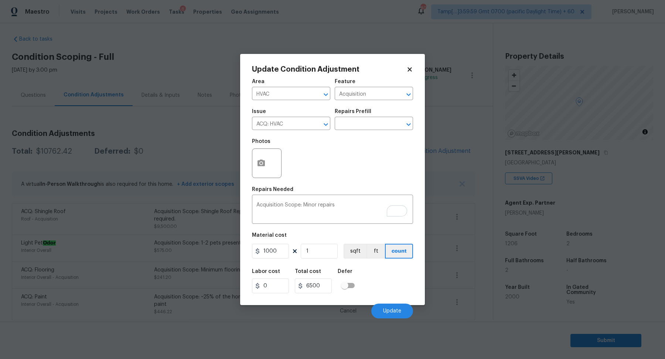
type input "1000"
click at [383, 286] on div "Labor cost 0 Total cost 1000 Defer" at bounding box center [332, 280] width 161 height 33
click at [388, 306] on button "Update" at bounding box center [392, 311] width 42 height 15
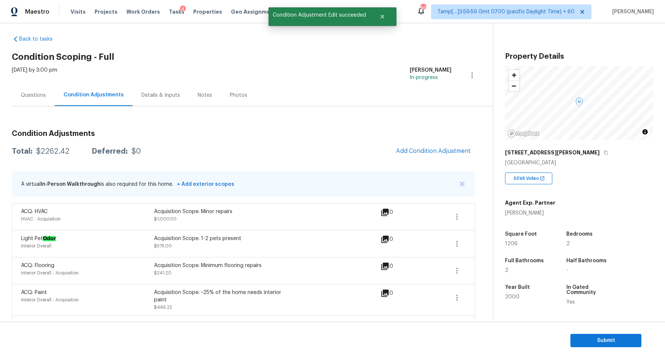
click at [455, 146] on button "Add Condition Adjustment" at bounding box center [433, 151] width 83 height 16
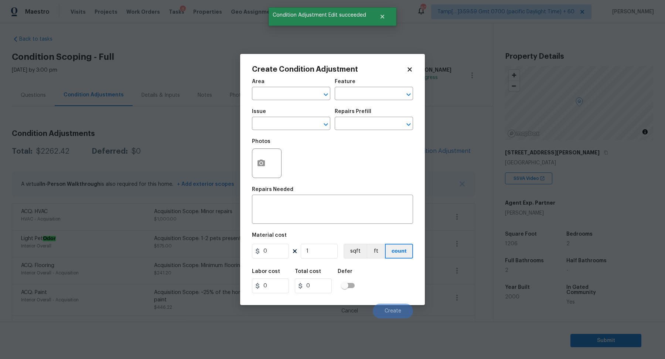
click at [294, 100] on span "Area ​" at bounding box center [291, 90] width 78 height 30
click at [287, 98] on input "text" at bounding box center [281, 94] width 58 height 11
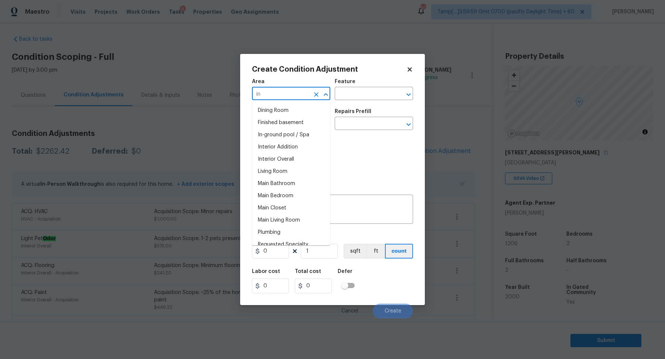
type input "i"
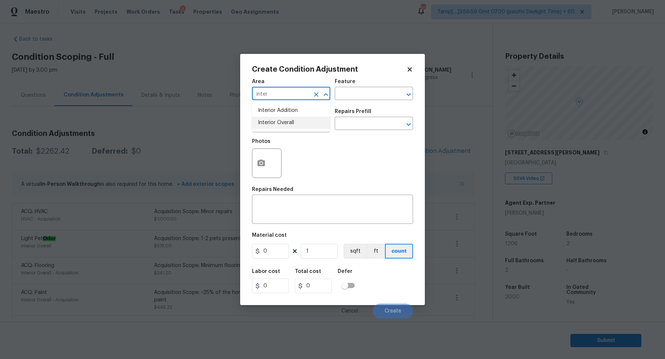
click at [305, 124] on li "Interior Overall" at bounding box center [291, 123] width 78 height 12
type input "Interior Overall"
click at [266, 164] on button "button" at bounding box center [261, 163] width 18 height 29
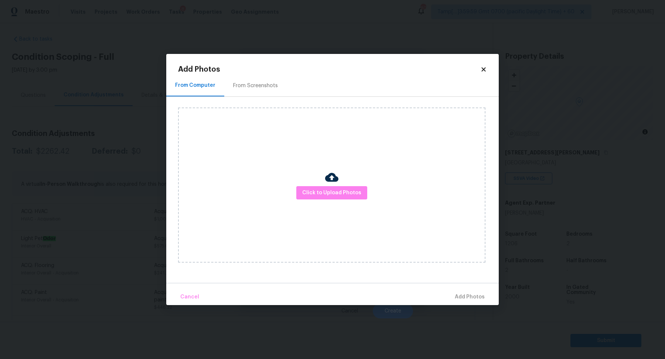
click at [320, 185] on div "Click to Upload Photos" at bounding box center [331, 184] width 307 height 155
click at [320, 188] on button "Click to Upload Photos" at bounding box center [331, 193] width 71 height 14
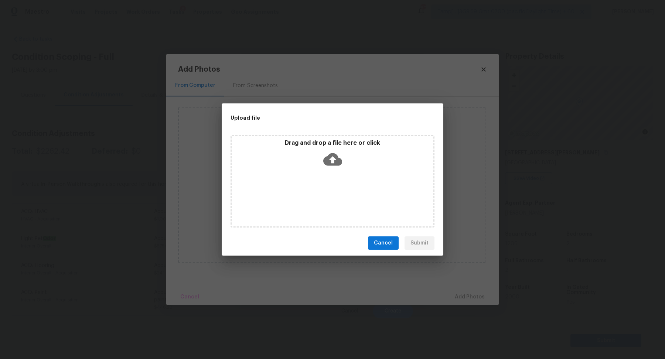
click at [336, 169] on div "Drag and drop a file here or click" at bounding box center [333, 155] width 202 height 32
